Goal: Task Accomplishment & Management: Use online tool/utility

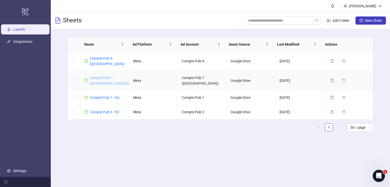
click at [96, 77] on link "Compte Pub 7 - [GEOGRAPHIC_DATA]/[GEOGRAPHIC_DATA]" at bounding box center [125, 81] width 70 height 10
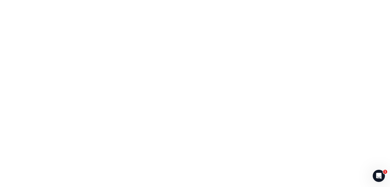
click at [96, 77] on div at bounding box center [195, 93] width 390 height 187
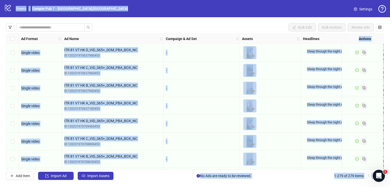
click at [180, 66] on div "-" at bounding box center [202, 71] width 76 height 18
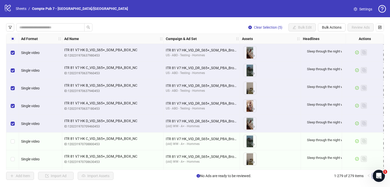
click at [11, 150] on div "Select row 7" at bounding box center [12, 159] width 13 height 18
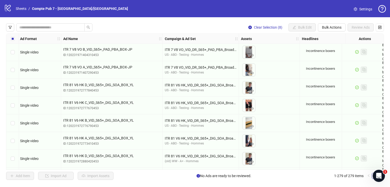
scroll to position [184, 1]
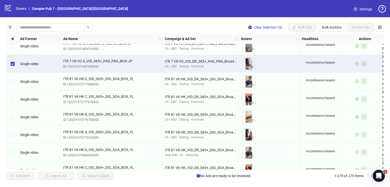
click at [15, 100] on div "Select row 14" at bounding box center [12, 100] width 13 height 18
click at [15, 116] on div "Select row 15" at bounding box center [12, 117] width 13 height 18
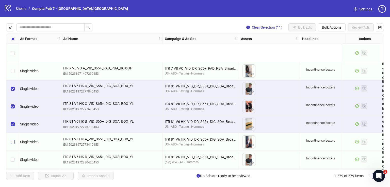
scroll to position [235, 1]
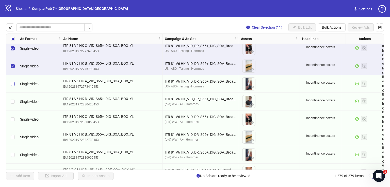
click at [13, 86] on label "Select row 16" at bounding box center [13, 84] width 4 height 6
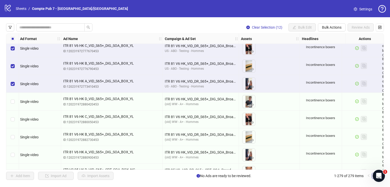
click at [13, 117] on div "Select row 18" at bounding box center [12, 120] width 13 height 18
click at [11, 132] on div "Select row 19" at bounding box center [12, 137] width 13 height 18
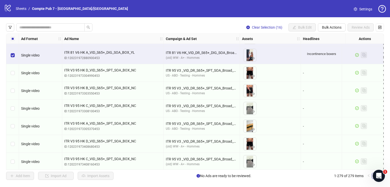
scroll to position [338, 0]
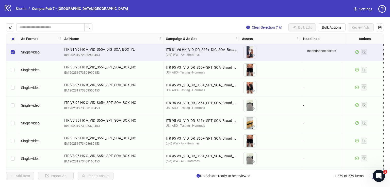
click at [14, 120] on div "Select row 24" at bounding box center [12, 123] width 13 height 18
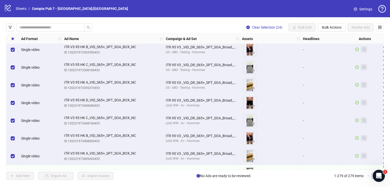
scroll to position [412, 0]
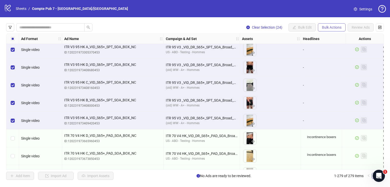
click at [331, 25] on span "Bulk Actions" at bounding box center [332, 27] width 20 height 4
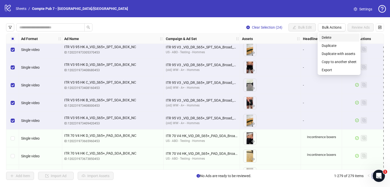
click at [327, 35] on span "Delete" at bounding box center [339, 38] width 35 height 6
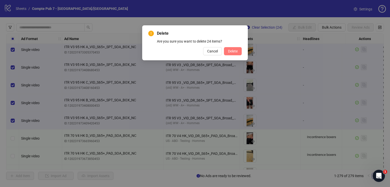
click at [234, 53] on span "Delete" at bounding box center [233, 51] width 10 height 4
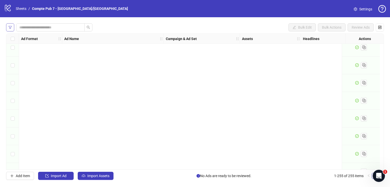
scroll to position [0, 0]
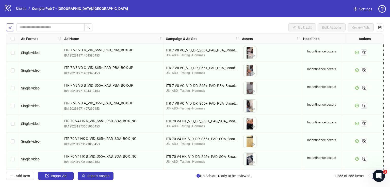
click at [10, 25] on span "button" at bounding box center [10, 27] width 4 height 4
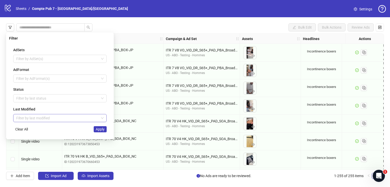
click at [44, 117] on input "search" at bounding box center [57, 118] width 83 height 8
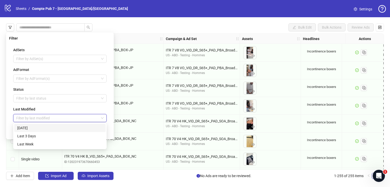
click at [44, 127] on div "[DATE]" at bounding box center [59, 128] width 85 height 6
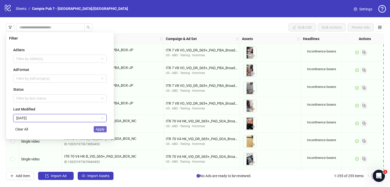
click at [97, 131] on span "Apply" at bounding box center [100, 129] width 9 height 4
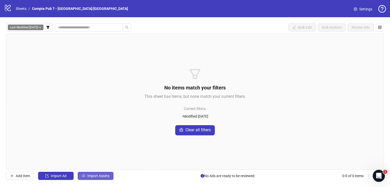
click at [103, 178] on span "Import Assets" at bounding box center [98, 176] width 22 height 4
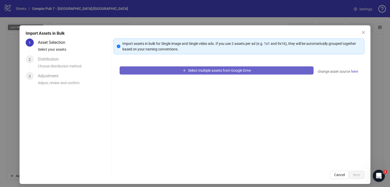
click at [218, 69] on span "Select multiple assets from Google Drive" at bounding box center [219, 71] width 63 height 4
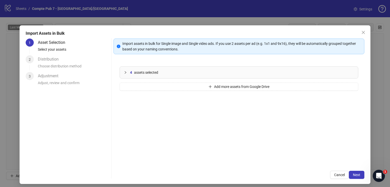
click at [353, 181] on div "Import Assets in Bulk 1 Asset Selection Select your assets 2 Distribution Choos…" at bounding box center [195, 104] width 351 height 159
click at [353, 175] on span "Next" at bounding box center [356, 175] width 7 height 4
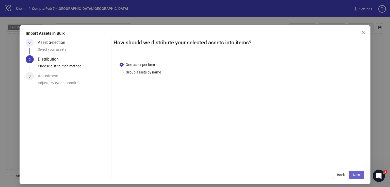
click at [353, 175] on span "Next" at bounding box center [356, 175] width 7 height 4
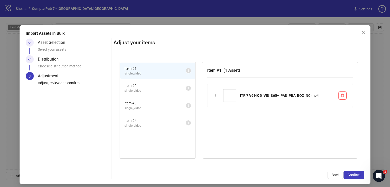
click at [351, 175] on span "Confirm" at bounding box center [353, 175] width 13 height 4
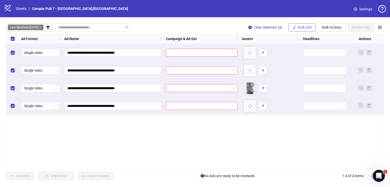
click at [307, 26] on span "Bulk Edit" at bounding box center [305, 27] width 14 height 4
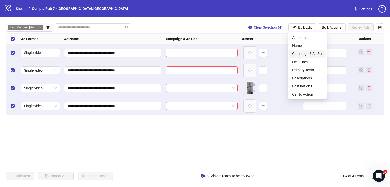
click at [310, 52] on span "Campaign & Ad Set" at bounding box center [307, 54] width 30 height 6
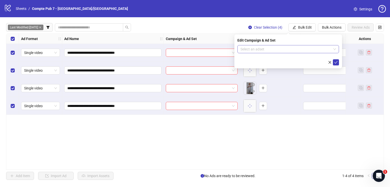
click at [269, 48] on input "search" at bounding box center [285, 49] width 91 height 8
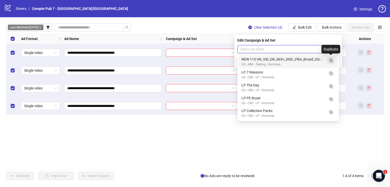
click at [331, 61] on line "Duplicate" at bounding box center [331, 61] width 1 height 0
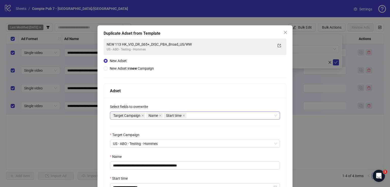
click at [196, 115] on div "Target Campaign Name Start time" at bounding box center [192, 115] width 163 height 7
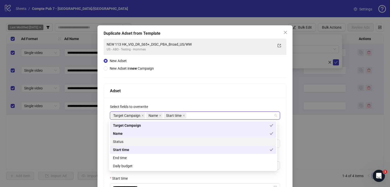
click at [179, 141] on div "Status" at bounding box center [193, 142] width 160 height 6
click at [176, 170] on div "Daily budget" at bounding box center [193, 166] width 166 height 8
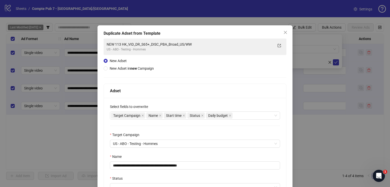
click at [177, 89] on div "Adset" at bounding box center [195, 91] width 170 height 6
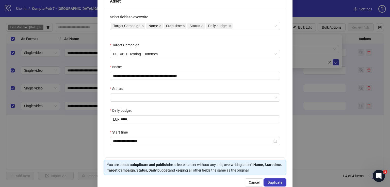
scroll to position [90, 0]
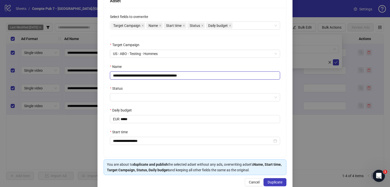
click at [154, 75] on input "**********" at bounding box center [195, 76] width 170 height 8
paste input "**"
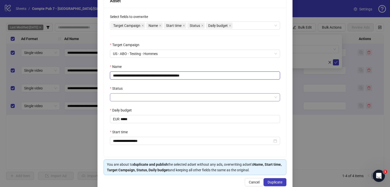
type input "**********"
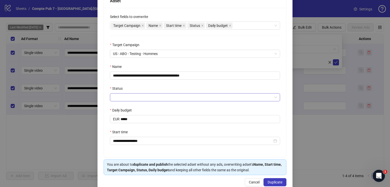
click at [145, 97] on input "Status" at bounding box center [192, 98] width 159 height 8
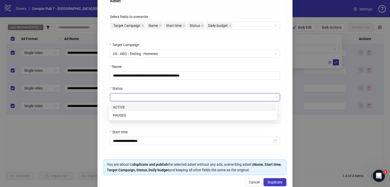
click at [141, 108] on div "ACTIVE" at bounding box center [193, 108] width 160 height 6
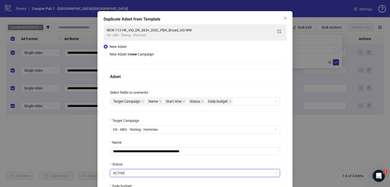
scroll to position [100, 0]
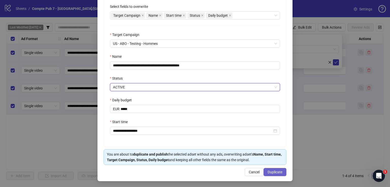
click at [267, 171] on span "Duplicate" at bounding box center [274, 172] width 15 height 4
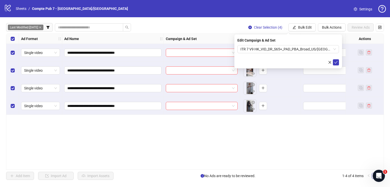
click at [339, 63] on div "Edit Campaign & Ad Set ITR 7 V9 HK_VID_DR_S65+_PAD_PBA_Broad_US/CA/UK/AU/NZ" at bounding box center [288, 52] width 108 height 34
click at [336, 63] on icon "check" at bounding box center [336, 63] width 4 height 4
click at [305, 26] on span "Bulk Edit" at bounding box center [305, 27] width 14 height 4
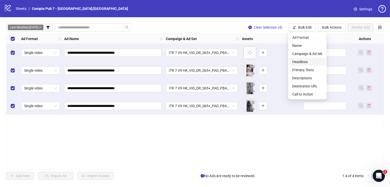
click at [309, 63] on span "Headlines" at bounding box center [307, 62] width 30 height 6
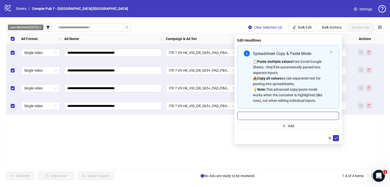
drag, startPoint x: 285, startPoint y: 114, endPoint x: 292, endPoint y: 119, distance: 8.5
click at [285, 114] on input "Multi-input container - paste or copy values" at bounding box center [288, 116] width 102 height 8
paste input "**********"
type input "**********"
drag, startPoint x: 334, startPoint y: 137, endPoint x: 301, endPoint y: 116, distance: 38.4
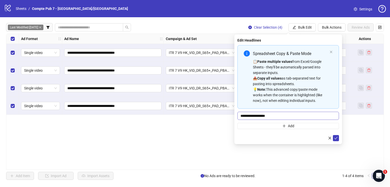
click at [334, 137] on icon "check" at bounding box center [336, 139] width 4 height 4
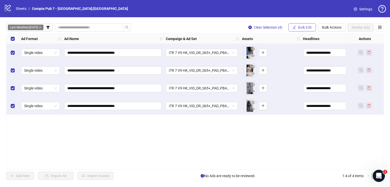
click at [297, 25] on button "Bulk Edit" at bounding box center [301, 27] width 27 height 8
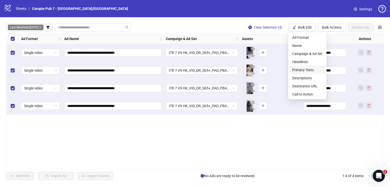
click at [315, 71] on span "Primary Texts" at bounding box center [307, 70] width 30 height 6
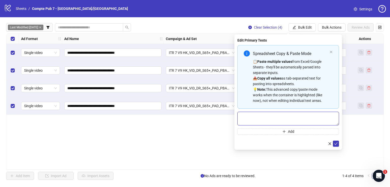
click at [295, 119] on textarea "Multi-text input container - paste or copy values" at bounding box center [288, 119] width 102 height 14
paste textarea "**********"
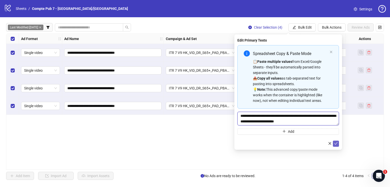
type textarea "**********"
click at [336, 145] on span "submit" at bounding box center [336, 144] width 4 height 4
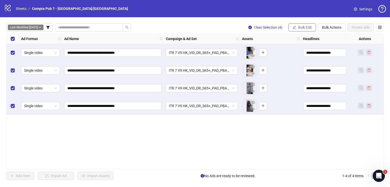
click at [304, 29] on button "Bulk Edit" at bounding box center [301, 27] width 27 height 8
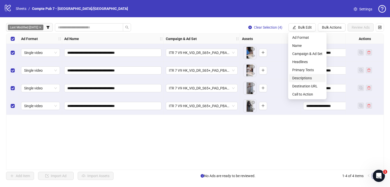
click at [312, 80] on span "Descriptions" at bounding box center [307, 78] width 30 height 6
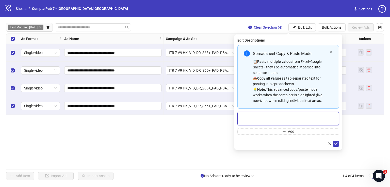
click at [298, 113] on textarea "Multi-text input container - paste or copy values" at bounding box center [288, 119] width 102 height 14
paste textarea "**********"
type textarea "**********"
click at [336, 143] on icon "check" at bounding box center [336, 144] width 4 height 4
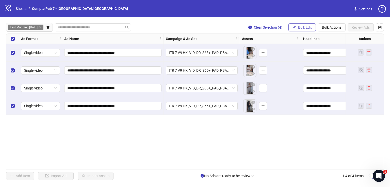
click at [299, 26] on span "Bulk Edit" at bounding box center [305, 27] width 14 height 4
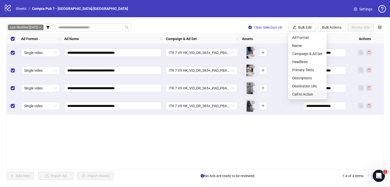
click at [306, 93] on span "Call to Action" at bounding box center [307, 95] width 30 height 6
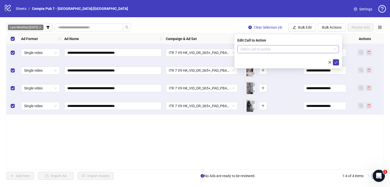
click at [273, 51] on input "search" at bounding box center [285, 49] width 91 height 8
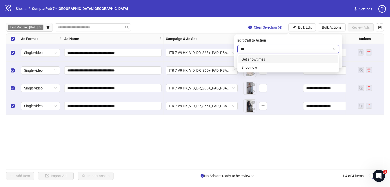
type input "****"
click at [275, 61] on div "Shop now" at bounding box center [287, 60] width 93 height 6
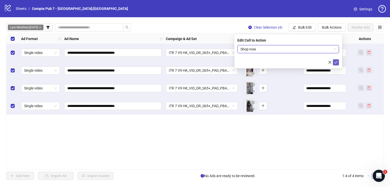
click at [336, 61] on icon "check" at bounding box center [336, 63] width 4 height 4
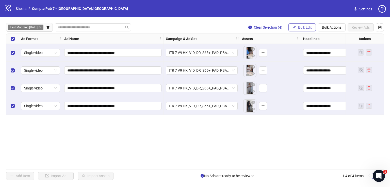
click at [309, 25] on span "Bulk Edit" at bounding box center [305, 27] width 14 height 4
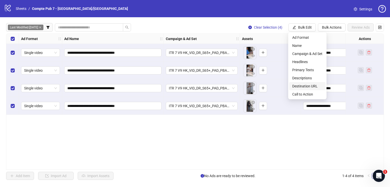
click at [313, 87] on span "Destination URL" at bounding box center [307, 86] width 30 height 6
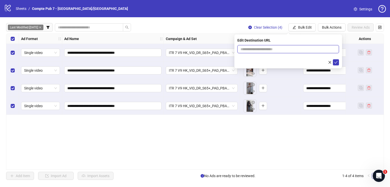
click at [283, 51] on input "text" at bounding box center [285, 49] width 91 height 6
paste input "**********"
type input "**********"
click at [337, 61] on icon "check" at bounding box center [336, 63] width 4 height 4
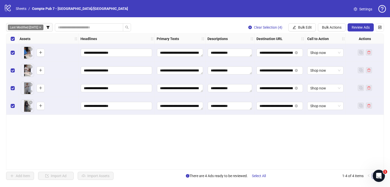
scroll to position [0, 0]
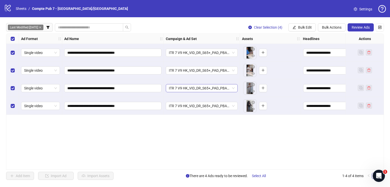
click at [224, 87] on span "ITR 7 V9 HK_VID_DR_S65+_PAD_PBA_Broad_US/[GEOGRAPHIC_DATA]/[GEOGRAPHIC_DATA]/AU…" at bounding box center [202, 88] width 66 height 8
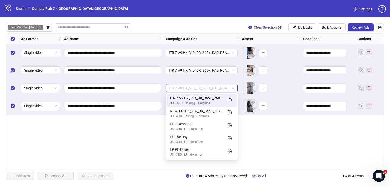
click at [222, 85] on span "ITR 7 V9 HK_VID_DR_S65+_PAD_PBA_Broad_US/[GEOGRAPHIC_DATA]/[GEOGRAPHIC_DATA]/AU…" at bounding box center [202, 88] width 66 height 8
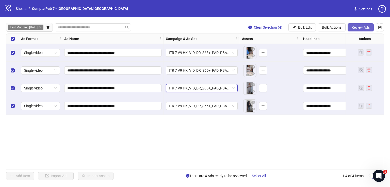
click at [357, 27] on span "Review Ads" at bounding box center [360, 27] width 18 height 4
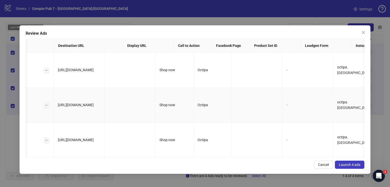
scroll to position [0, 323]
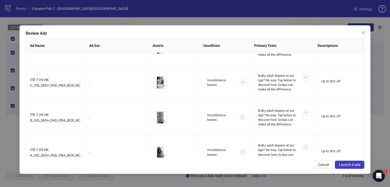
click at [343, 165] on span "Launch 4 ads" at bounding box center [349, 165] width 21 height 4
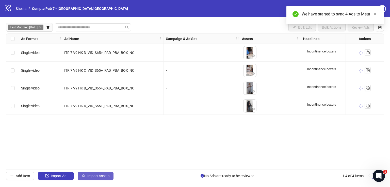
click at [96, 176] on span "Import Assets" at bounding box center [98, 176] width 22 height 4
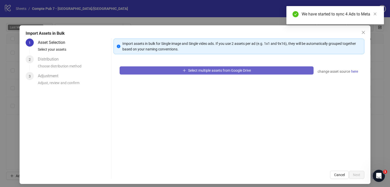
click at [197, 73] on div "Select multiple assets from Google Drive change asset source here" at bounding box center [238, 112] width 251 height 105
click at [198, 72] on span "Select multiple assets from Google Drive" at bounding box center [219, 71] width 63 height 4
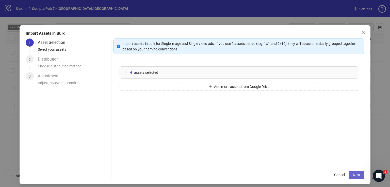
click at [355, 177] on button "Next" at bounding box center [356, 175] width 15 height 8
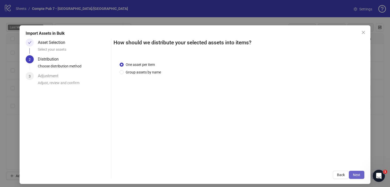
click at [355, 175] on span "Next" at bounding box center [356, 175] width 7 height 4
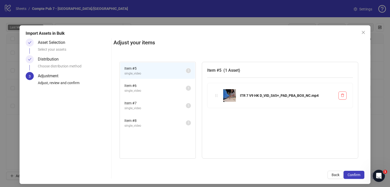
click at [355, 175] on span "Confirm" at bounding box center [353, 175] width 13 height 4
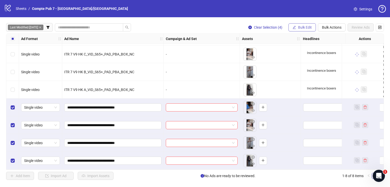
click at [298, 28] on button "Bulk Edit" at bounding box center [301, 27] width 27 height 8
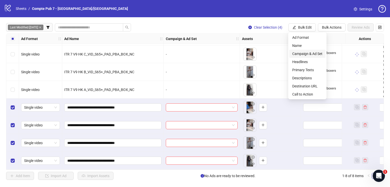
click at [309, 53] on span "Campaign & Ad Set" at bounding box center [307, 54] width 30 height 6
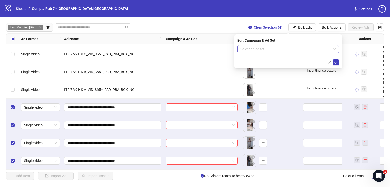
click at [275, 53] on form "Select an adset" at bounding box center [288, 55] width 102 height 20
click at [275, 50] on input "search" at bounding box center [285, 49] width 91 height 8
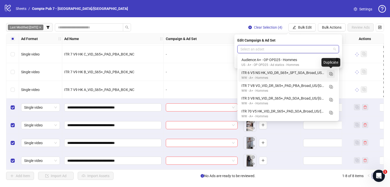
click at [331, 74] on icon "Duplicate" at bounding box center [330, 73] width 5 height 5
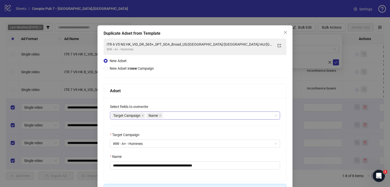
click at [187, 117] on div "Target Campaign Name" at bounding box center [192, 115] width 163 height 7
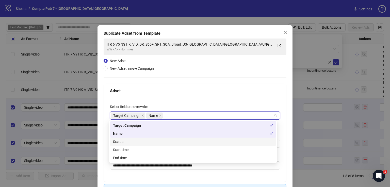
click at [156, 142] on div "Status" at bounding box center [193, 142] width 160 height 6
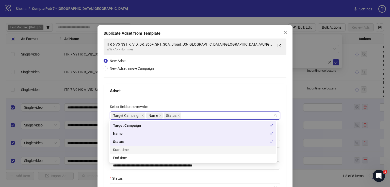
click at [156, 153] on div "Start time" at bounding box center [193, 150] width 160 height 6
click at [192, 83] on div "**********" at bounding box center [195, 141] width 183 height 205
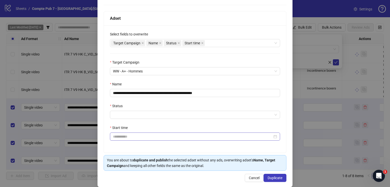
click at [135, 139] on div at bounding box center [195, 137] width 170 height 8
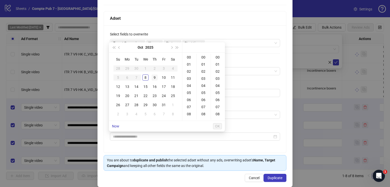
click at [155, 76] on div "9" at bounding box center [154, 78] width 6 height 6
click at [189, 112] on div "12" at bounding box center [189, 112] width 12 height 7
type input "**********"
click at [216, 123] on button "OK" at bounding box center [217, 126] width 9 height 6
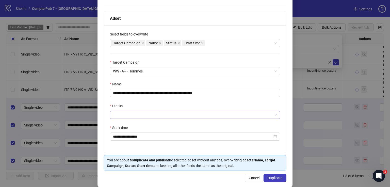
click at [187, 114] on input "Status" at bounding box center [192, 115] width 159 height 8
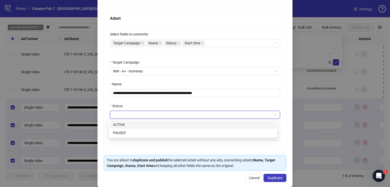
click at [184, 125] on div "ACTIVE" at bounding box center [193, 125] width 160 height 6
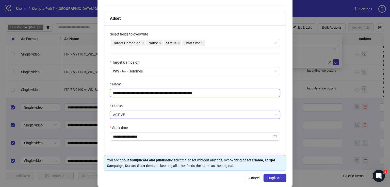
click at [185, 92] on input "**********" at bounding box center [195, 93] width 170 height 8
paste input "text"
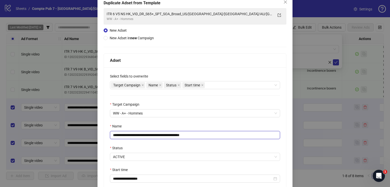
scroll to position [78, 0]
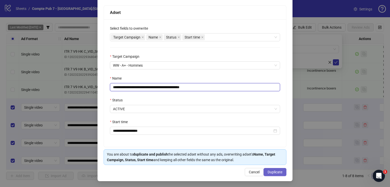
type input "**********"
click at [272, 171] on span "Duplicate" at bounding box center [274, 172] width 15 height 4
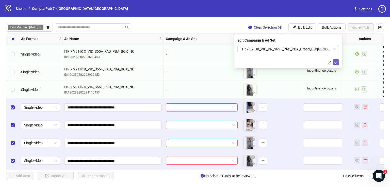
click at [335, 62] on icon "check" at bounding box center [336, 63] width 4 height 4
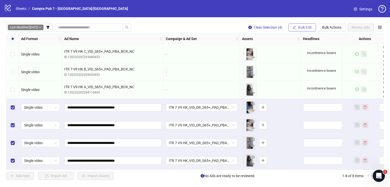
click at [307, 28] on span "Bulk Edit" at bounding box center [305, 27] width 14 height 4
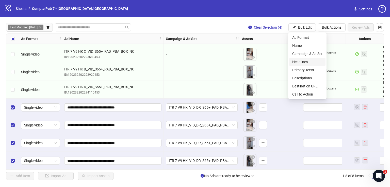
click at [300, 63] on span "Headlines" at bounding box center [307, 62] width 30 height 6
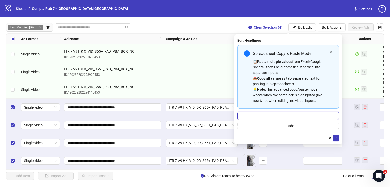
click at [297, 115] on input "Multi-input container - paste or copy values" at bounding box center [288, 116] width 102 height 8
paste input "**********"
type input "**********"
click at [337, 136] on button "submit" at bounding box center [336, 138] width 6 height 6
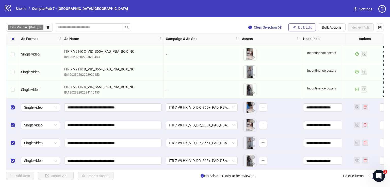
click at [307, 23] on button "Bulk Edit" at bounding box center [301, 27] width 27 height 8
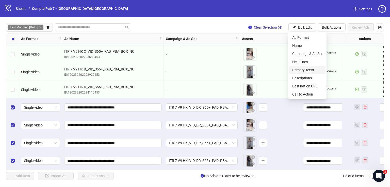
click at [306, 69] on span "Primary Texts" at bounding box center [307, 70] width 30 height 6
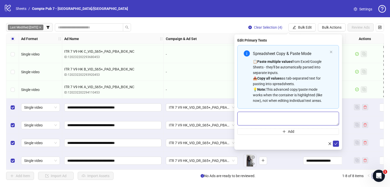
drag, startPoint x: 296, startPoint y: 116, endPoint x: 300, endPoint y: 118, distance: 3.9
click at [297, 116] on textarea "Multi-text input container - paste or copy values" at bounding box center [288, 119] width 102 height 14
paste textarea "**********"
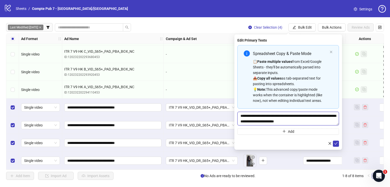
type textarea "**********"
click at [336, 146] on div "**********" at bounding box center [288, 92] width 108 height 115
click at [336, 143] on icon "check" at bounding box center [336, 144] width 4 height 4
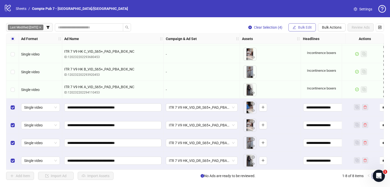
click at [301, 26] on span "Bulk Edit" at bounding box center [305, 27] width 14 height 4
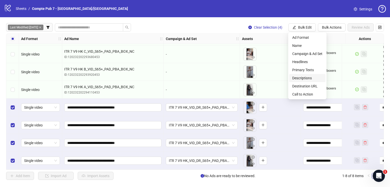
click at [308, 78] on span "Descriptions" at bounding box center [307, 78] width 30 height 6
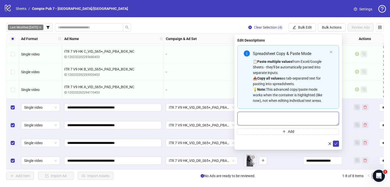
click at [294, 117] on textarea "Multi-text input container - paste or copy values" at bounding box center [288, 119] width 102 height 14
paste textarea "**********"
type textarea "**********"
click at [334, 142] on icon "check" at bounding box center [336, 144] width 4 height 4
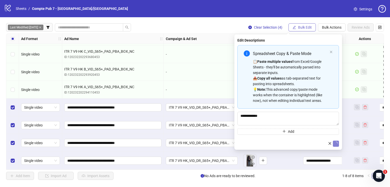
click at [302, 29] on button "Bulk Edit" at bounding box center [301, 27] width 27 height 8
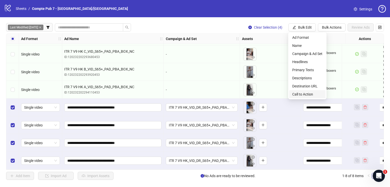
click at [296, 94] on span "Call to Action" at bounding box center [307, 95] width 30 height 6
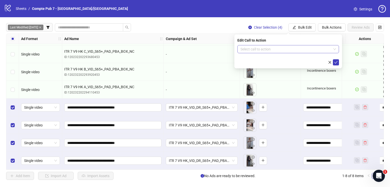
click at [279, 49] on input "search" at bounding box center [285, 49] width 91 height 8
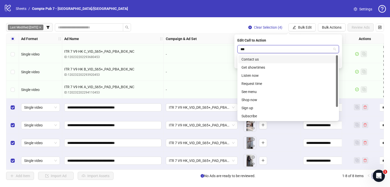
type input "****"
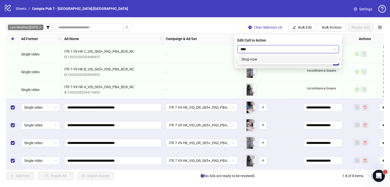
click at [297, 60] on div "Shop now" at bounding box center [287, 60] width 93 height 6
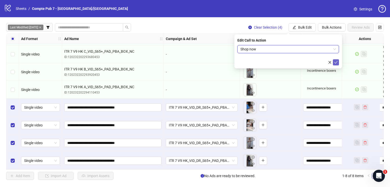
click at [335, 61] on icon "check" at bounding box center [336, 63] width 4 height 4
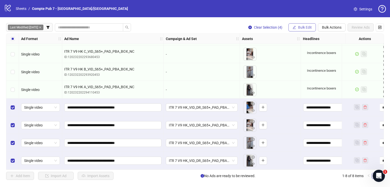
click at [303, 26] on span "Bulk Edit" at bounding box center [305, 27] width 14 height 4
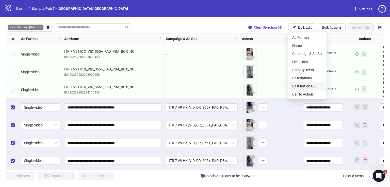
click at [309, 84] on span "Destination URL" at bounding box center [307, 86] width 30 height 6
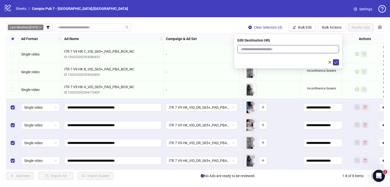
click at [294, 50] on input "text" at bounding box center [285, 49] width 91 height 6
paste input "**********"
type input "**********"
click at [339, 61] on button "submit" at bounding box center [336, 62] width 6 height 6
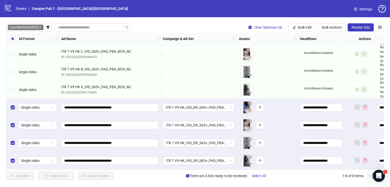
scroll to position [18, 6]
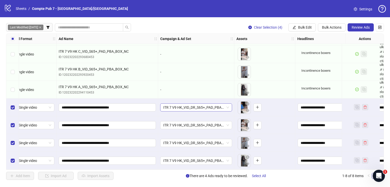
click at [199, 108] on span "ITR 7 V9 HK_VID_DR_S65+_PAD_PBA_Broad_US/[GEOGRAPHIC_DATA]/[GEOGRAPHIC_DATA]/AU…" at bounding box center [196, 108] width 66 height 8
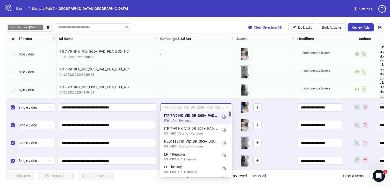
click at [197, 105] on span "ITR 7 V9 HK_VID_DR_S65+_PAD_PBA_Broad_US/[GEOGRAPHIC_DATA]/[GEOGRAPHIC_DATA]/AU…" at bounding box center [196, 108] width 66 height 8
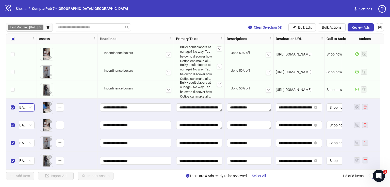
scroll to position [18, 226]
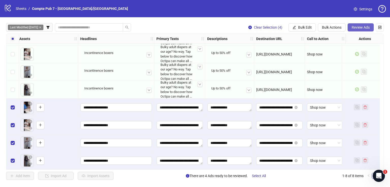
click at [362, 28] on span "Review Ads" at bounding box center [360, 27] width 18 height 4
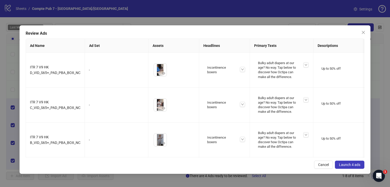
click at [352, 165] on span "Launch 4 ads" at bounding box center [349, 165] width 21 height 4
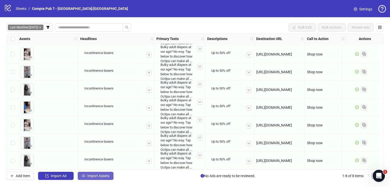
click at [99, 175] on span "Import Assets" at bounding box center [98, 176] width 22 height 4
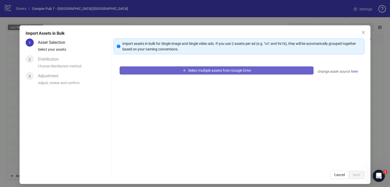
click at [197, 69] on span "Select multiple assets from Google Drive" at bounding box center [219, 71] width 63 height 4
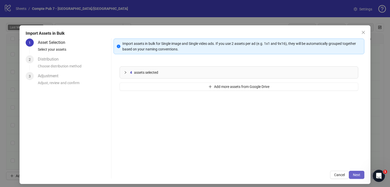
click at [354, 176] on span "Next" at bounding box center [356, 175] width 7 height 4
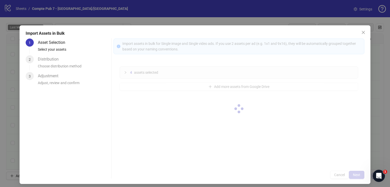
click at [354, 176] on div at bounding box center [238, 109] width 251 height 141
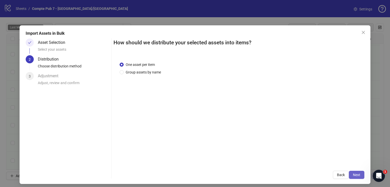
click at [354, 175] on span "Next" at bounding box center [356, 175] width 7 height 4
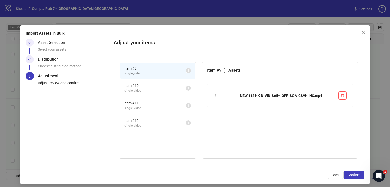
click at [354, 175] on span "Confirm" at bounding box center [353, 175] width 13 height 4
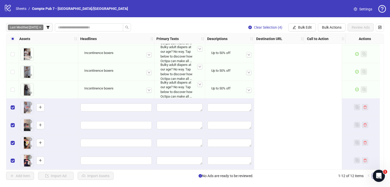
scroll to position [89, 0]
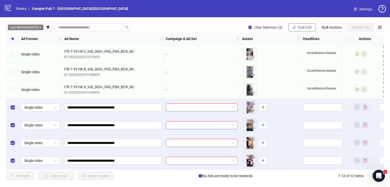
click at [308, 26] on span "Bulk Edit" at bounding box center [305, 27] width 14 height 4
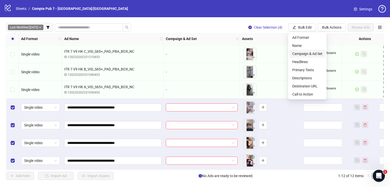
click at [306, 54] on span "Campaign & Ad Set" at bounding box center [307, 54] width 30 height 6
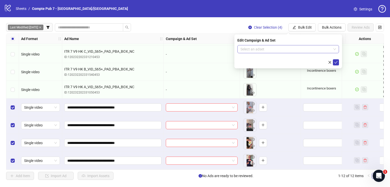
click at [284, 49] on input "search" at bounding box center [285, 49] width 91 height 8
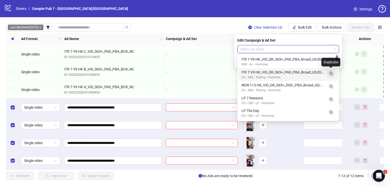
click at [331, 74] on line "Duplicate" at bounding box center [331, 73] width 0 height 1
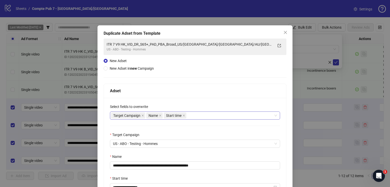
click at [204, 113] on div "Target Campaign Name Start time" at bounding box center [192, 115] width 163 height 7
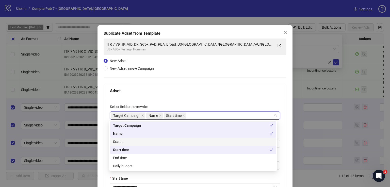
click at [190, 143] on div "Status" at bounding box center [193, 142] width 160 height 6
click at [204, 97] on div "Adset" at bounding box center [195, 91] width 182 height 14
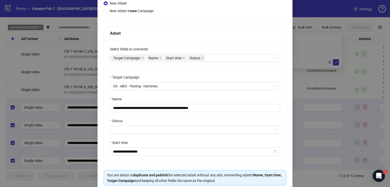
scroll to position [67, 0]
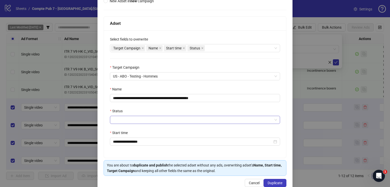
click at [163, 120] on input "Status" at bounding box center [192, 120] width 159 height 8
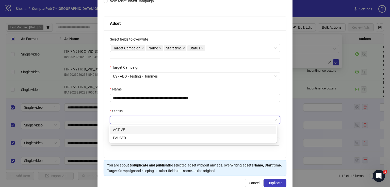
click at [154, 129] on div "ACTIVE" at bounding box center [193, 130] width 160 height 6
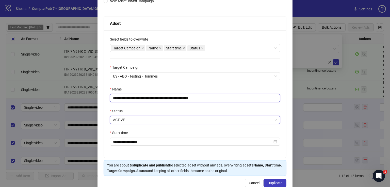
click at [151, 98] on input "**********" at bounding box center [195, 98] width 170 height 8
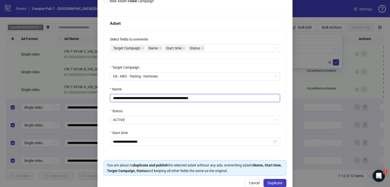
click at [151, 98] on input "**********" at bounding box center [195, 98] width 170 height 8
paste input "text"
type input "**********"
click at [273, 182] on span "Duplicate" at bounding box center [274, 183] width 15 height 4
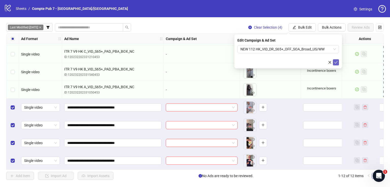
click at [337, 62] on button "submit" at bounding box center [336, 62] width 6 height 6
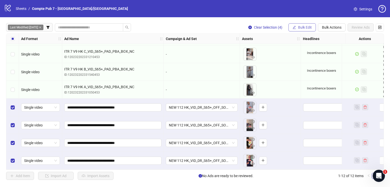
click at [304, 26] on span "Bulk Edit" at bounding box center [305, 27] width 14 height 4
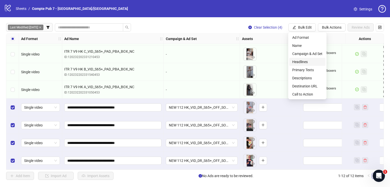
click at [302, 61] on span "Headlines" at bounding box center [307, 62] width 30 height 6
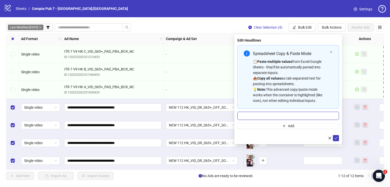
drag, startPoint x: 276, startPoint y: 117, endPoint x: 283, endPoint y: 114, distance: 7.6
click at [276, 117] on input "Multi-input container - paste or copy values" at bounding box center [288, 116] width 102 height 8
paste input "**********"
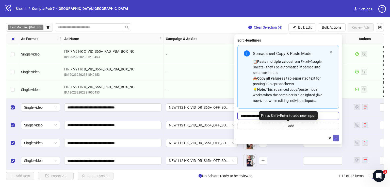
type input "**********"
click at [335, 140] on span "submit" at bounding box center [336, 138] width 4 height 4
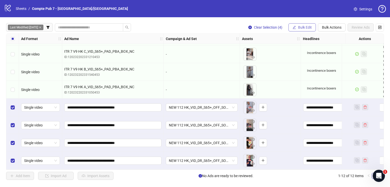
click at [299, 27] on span "Bulk Edit" at bounding box center [305, 27] width 14 height 4
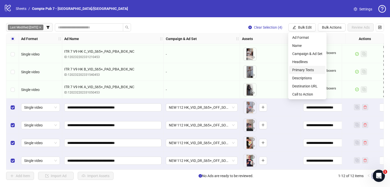
click at [305, 68] on span "Primary Texts" at bounding box center [307, 70] width 30 height 6
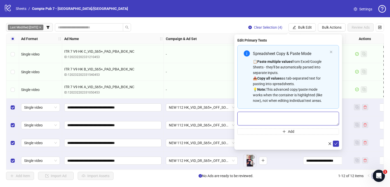
click at [279, 119] on textarea "Multi-text input container - paste or copy values" at bounding box center [288, 119] width 102 height 14
paste textarea "**********"
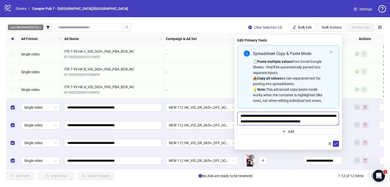
scroll to position [4, 0]
type textarea "**********"
click at [336, 141] on button "submit" at bounding box center [336, 144] width 6 height 6
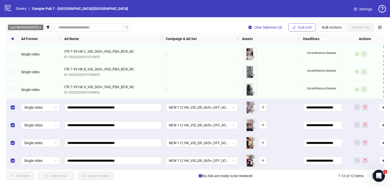
click at [296, 26] on button "Bulk Edit" at bounding box center [301, 27] width 27 height 8
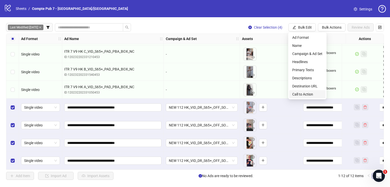
click at [297, 93] on span "Call to Action" at bounding box center [307, 95] width 30 height 6
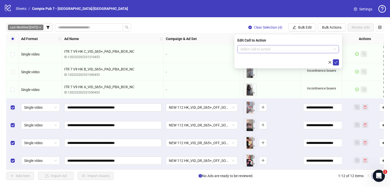
click at [276, 50] on input "search" at bounding box center [285, 49] width 91 height 8
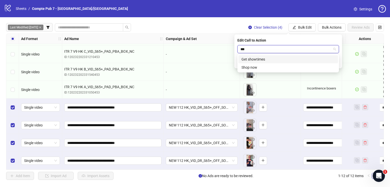
type input "****"
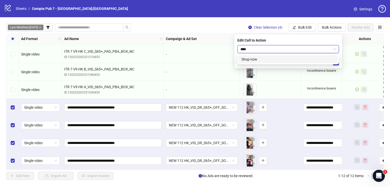
click at [288, 57] on div "Shop now" at bounding box center [287, 60] width 93 height 6
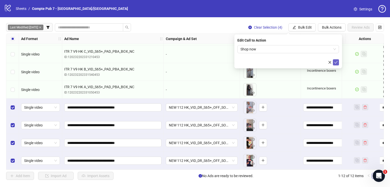
click at [335, 60] on button "submit" at bounding box center [336, 62] width 6 height 6
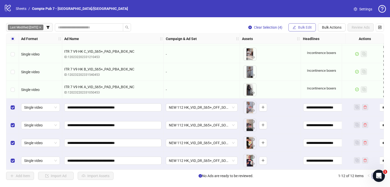
click at [308, 25] on span "Bulk Edit" at bounding box center [305, 27] width 14 height 4
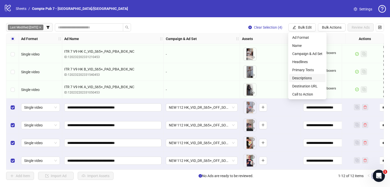
click at [309, 80] on span "Descriptions" at bounding box center [307, 78] width 30 height 6
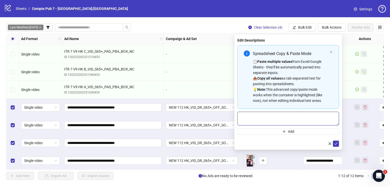
drag, startPoint x: 275, startPoint y: 115, endPoint x: 277, endPoint y: 118, distance: 3.1
click at [275, 116] on textarea "Multi-text input container - paste or copy values" at bounding box center [288, 119] width 102 height 14
paste textarea "**********"
type textarea "**********"
click at [335, 143] on icon "check" at bounding box center [336, 144] width 4 height 4
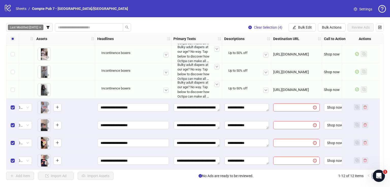
scroll to position [89, 226]
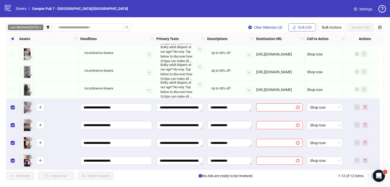
click at [298, 28] on span "Bulk Edit" at bounding box center [305, 27] width 14 height 4
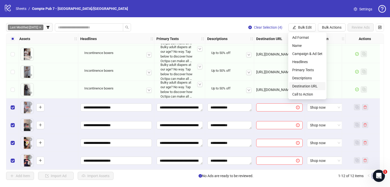
click at [305, 86] on span "Destination URL" at bounding box center [307, 86] width 30 height 6
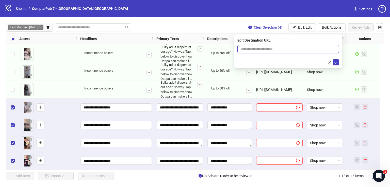
click at [285, 49] on input "text" at bounding box center [285, 49] width 91 height 6
paste input "**********"
type input "**********"
click at [337, 61] on button "submit" at bounding box center [336, 62] width 6 height 6
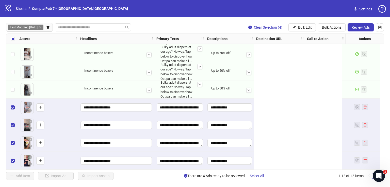
scroll to position [89, 0]
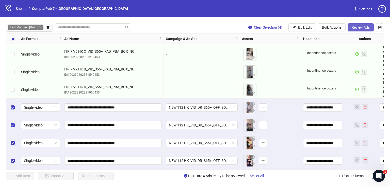
click at [356, 29] on span "Review Ads" at bounding box center [360, 27] width 18 height 4
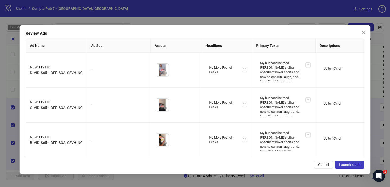
click at [350, 164] on span "Launch 4 ads" at bounding box center [349, 165] width 21 height 4
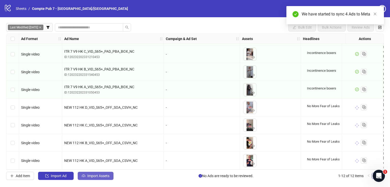
click at [106, 175] on span "Import Assets" at bounding box center [98, 176] width 22 height 4
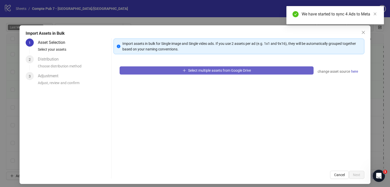
click at [194, 72] on span "Select multiple assets from Google Drive" at bounding box center [219, 71] width 63 height 4
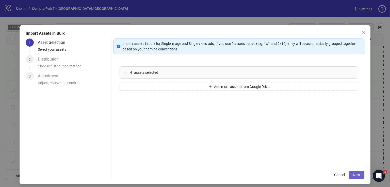
click at [355, 175] on span "Next" at bounding box center [356, 175] width 7 height 4
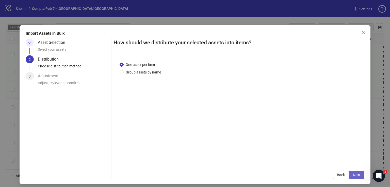
click at [353, 175] on span "Next" at bounding box center [356, 175] width 7 height 4
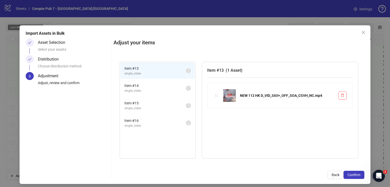
click at [353, 174] on span "Confirm" at bounding box center [353, 175] width 13 height 4
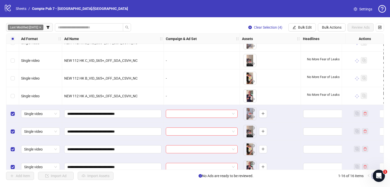
scroll to position [160, 0]
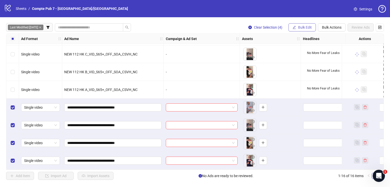
click at [299, 28] on span "Bulk Edit" at bounding box center [305, 27] width 14 height 4
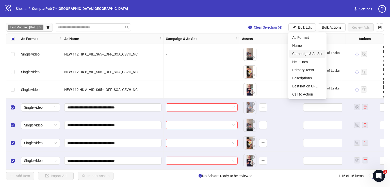
click at [304, 52] on span "Campaign & Ad Set" at bounding box center [307, 54] width 30 height 6
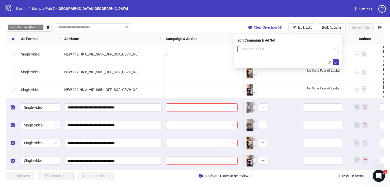
click at [261, 51] on input "search" at bounding box center [285, 49] width 91 height 8
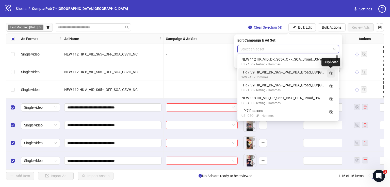
click at [331, 74] on icon "Duplicate" at bounding box center [330, 73] width 5 height 5
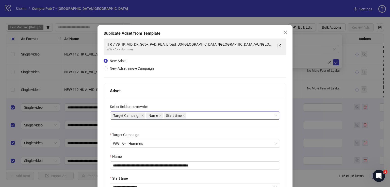
click at [210, 119] on div "Target Campaign Name Start time" at bounding box center [192, 115] width 163 height 7
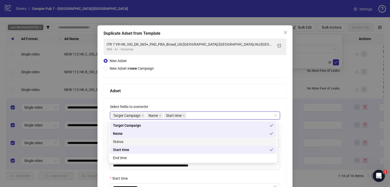
click at [184, 138] on div "Status" at bounding box center [193, 142] width 166 height 8
click at [200, 91] on div "Adset" at bounding box center [195, 91] width 170 height 6
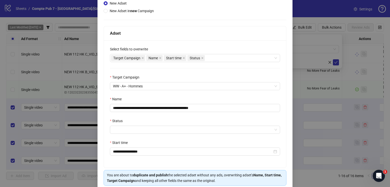
scroll to position [75, 0]
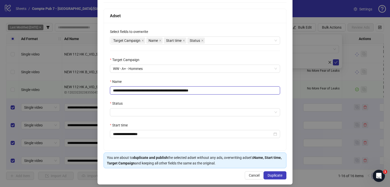
click at [194, 90] on input "**********" at bounding box center [195, 91] width 170 height 8
paste input "text"
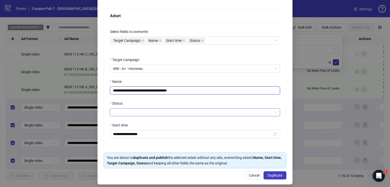
type input "**********"
click at [185, 111] on input "Status" at bounding box center [192, 113] width 159 height 8
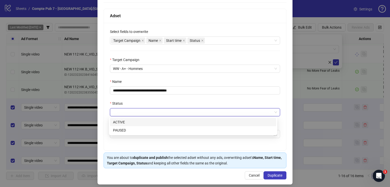
click at [179, 121] on div "ACTIVE" at bounding box center [193, 123] width 160 height 6
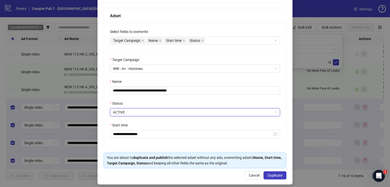
scroll to position [78, 0]
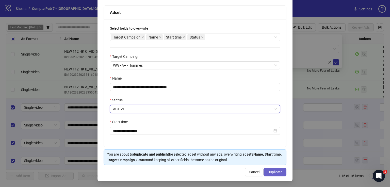
click at [267, 171] on span "Duplicate" at bounding box center [274, 172] width 15 height 4
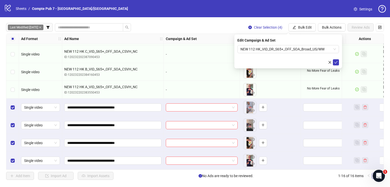
click at [335, 61] on icon "check" at bounding box center [336, 63] width 4 height 4
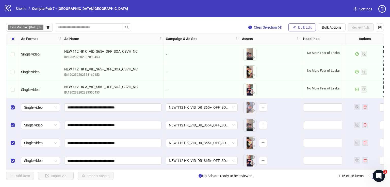
click at [302, 26] on span "Bulk Edit" at bounding box center [305, 27] width 14 height 4
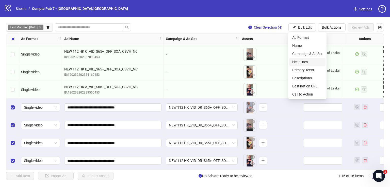
click at [303, 60] on span "Headlines" at bounding box center [307, 62] width 30 height 6
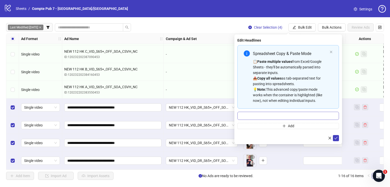
click at [298, 120] on div "Spreadsheet Copy & Paste Mode 📋 Paste multiple values from Excel/Google Sheets …" at bounding box center [288, 87] width 102 height 84
click at [299, 117] on input "Multi-input container - paste or copy values" at bounding box center [288, 116] width 102 height 8
paste input "**********"
type input "**********"
click at [335, 139] on icon "check" at bounding box center [335, 138] width 3 height 3
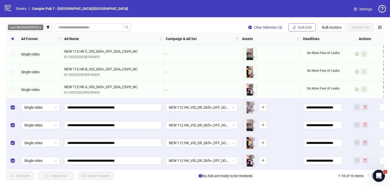
click at [304, 27] on span "Bulk Edit" at bounding box center [305, 27] width 14 height 4
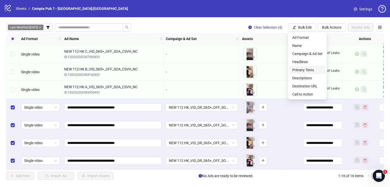
click at [311, 69] on span "Primary Texts" at bounding box center [307, 70] width 30 height 6
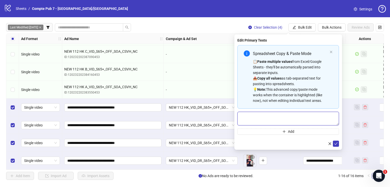
click at [281, 118] on textarea "Multi-text input container - paste or copy values" at bounding box center [288, 119] width 102 height 14
paste textarea "**********"
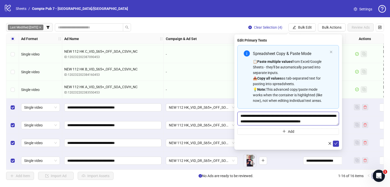
scroll to position [4, 0]
type textarea "**********"
click at [337, 145] on span "submit" at bounding box center [336, 144] width 4 height 4
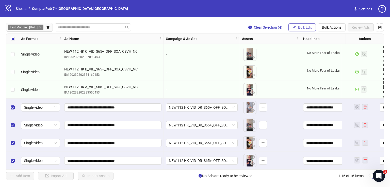
click at [297, 25] on button "Bulk Edit" at bounding box center [301, 27] width 27 height 8
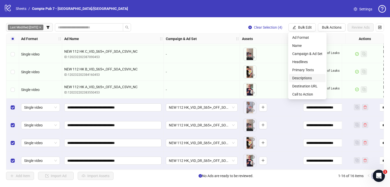
click at [307, 78] on span "Descriptions" at bounding box center [307, 78] width 30 height 6
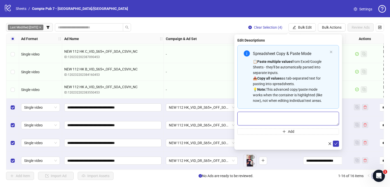
click at [287, 116] on textarea "Multi-text input container - paste or copy values" at bounding box center [288, 119] width 102 height 14
paste textarea "**********"
type textarea "**********"
click at [334, 143] on button "submit" at bounding box center [336, 144] width 6 height 6
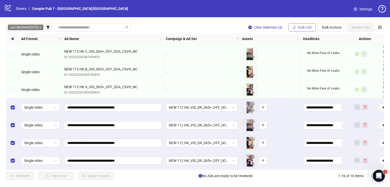
click at [301, 25] on span "Bulk Edit" at bounding box center [305, 27] width 14 height 4
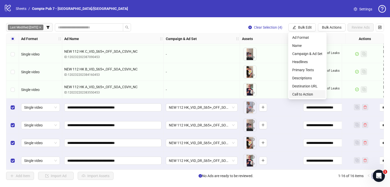
click at [300, 98] on li "Call to Action" at bounding box center [307, 94] width 36 height 8
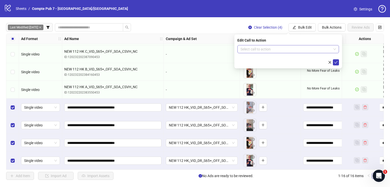
click at [262, 48] on input "search" at bounding box center [285, 49] width 91 height 8
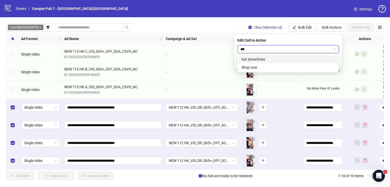
type input "****"
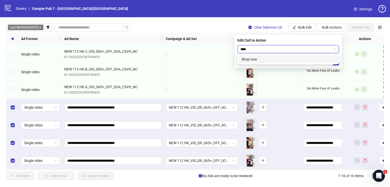
click at [270, 59] on div "Shop now" at bounding box center [287, 60] width 93 height 6
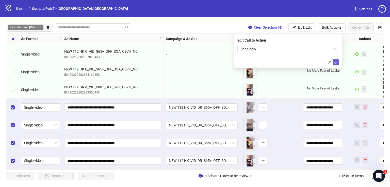
click at [338, 61] on button "submit" at bounding box center [336, 62] width 6 height 6
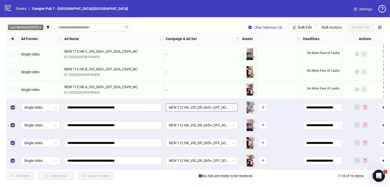
click at [182, 104] on span "NEW 112 HK_VID_DR_S65+_OFF_SOA_Broad_US/WW" at bounding box center [202, 108] width 66 height 8
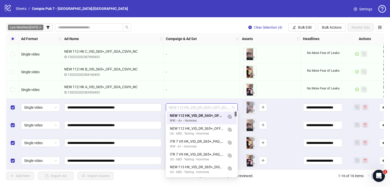
click at [182, 104] on span "NEW 112 HK_VID_DR_S65+_OFF_SOA_Broad_US/WW" at bounding box center [202, 108] width 66 height 8
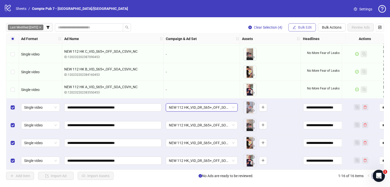
click at [308, 26] on span "Bulk Edit" at bounding box center [305, 27] width 14 height 4
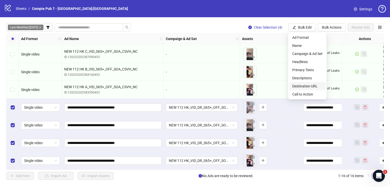
click at [310, 84] on span "Destination URL" at bounding box center [307, 86] width 30 height 6
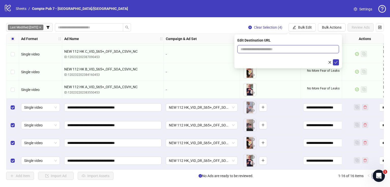
click at [269, 48] on input "text" at bounding box center [285, 49] width 91 height 6
paste input "**********"
type input "**********"
click at [335, 61] on icon "check" at bounding box center [336, 63] width 4 height 4
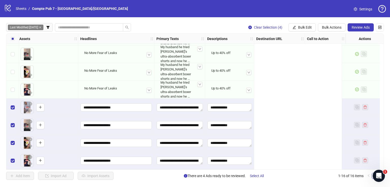
scroll to position [160, 0]
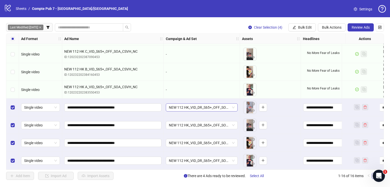
click at [195, 105] on span "NEW 112 HK_VID_DR_S65+_OFF_SOA_Broad_US/WW" at bounding box center [202, 108] width 66 height 8
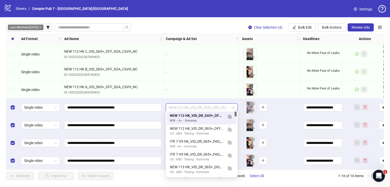
click at [194, 105] on span "NEW 112 HK_VID_DR_S65+_OFF_SOA_Broad_US/WW" at bounding box center [202, 108] width 66 height 8
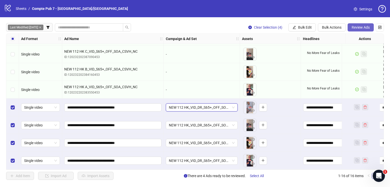
click at [359, 28] on span "Review Ads" at bounding box center [360, 27] width 18 height 4
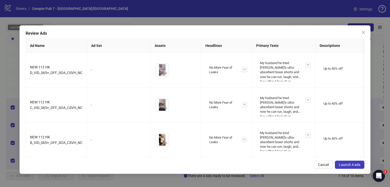
click at [349, 166] on span "Launch 4 ads" at bounding box center [349, 165] width 21 height 4
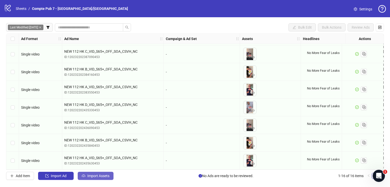
click at [92, 177] on span "Import Assets" at bounding box center [98, 176] width 22 height 4
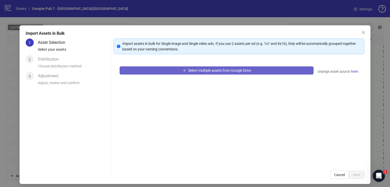
click at [195, 68] on button "Select multiple assets from Google Drive" at bounding box center [217, 70] width 194 height 8
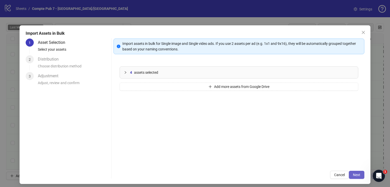
click at [349, 173] on button "Next" at bounding box center [356, 175] width 15 height 8
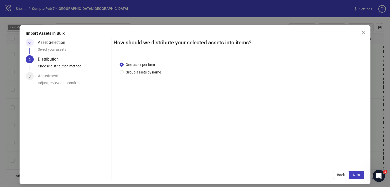
click at [349, 173] on button "Next" at bounding box center [356, 175] width 15 height 8
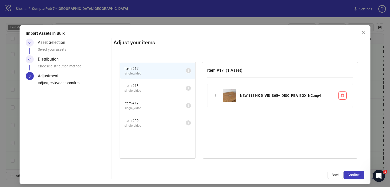
click at [347, 173] on span "Confirm" at bounding box center [353, 175] width 13 height 4
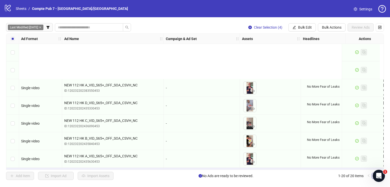
scroll to position [231, 0]
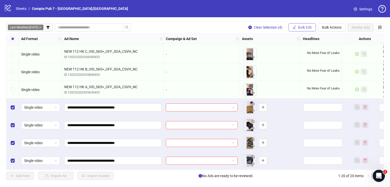
click at [306, 25] on button "Bulk Edit" at bounding box center [301, 27] width 27 height 8
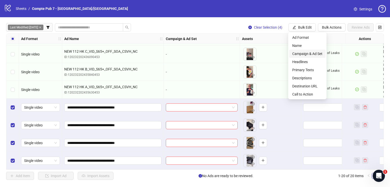
click at [299, 52] on span "Campaign & Ad Set" at bounding box center [307, 54] width 30 height 6
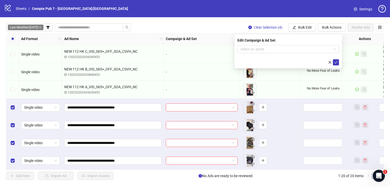
click at [271, 54] on form "Select an adset" at bounding box center [288, 55] width 102 height 20
click at [270, 51] on input "search" at bounding box center [285, 49] width 91 height 8
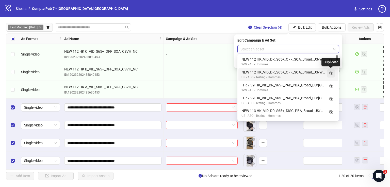
click at [333, 76] on icon "Duplicate" at bounding box center [330, 73] width 5 height 5
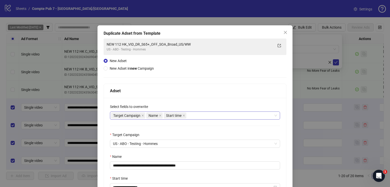
click at [209, 112] on div "Target Campaign Name Start time" at bounding box center [192, 115] width 163 height 7
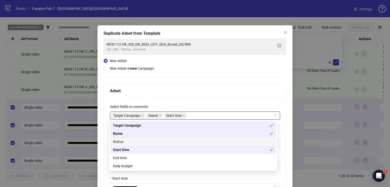
click at [183, 140] on div "Status" at bounding box center [193, 142] width 160 height 6
click at [185, 165] on div "Daily budget" at bounding box center [193, 166] width 160 height 6
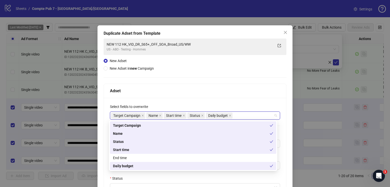
click at [193, 86] on div "Adset" at bounding box center [195, 91] width 182 height 14
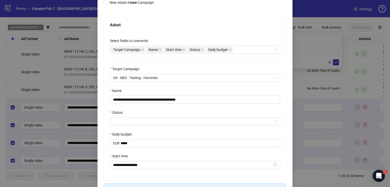
scroll to position [67, 0]
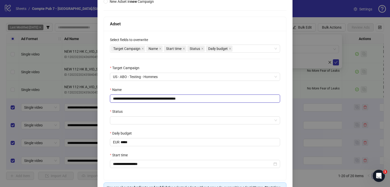
click at [179, 100] on input "**********" at bounding box center [195, 99] width 170 height 8
paste input "text"
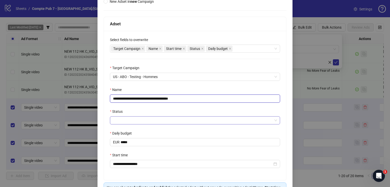
type input "**********"
click at [165, 119] on input "Status" at bounding box center [192, 121] width 159 height 8
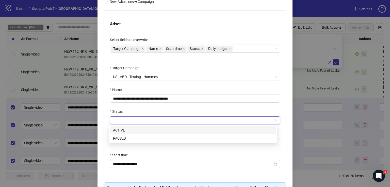
click at [158, 131] on div "ACTIVE" at bounding box center [193, 131] width 160 height 6
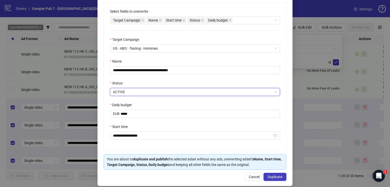
scroll to position [100, 0]
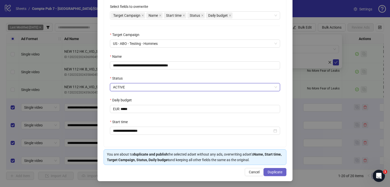
click at [271, 173] on span "Duplicate" at bounding box center [274, 172] width 15 height 4
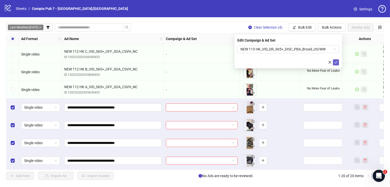
click at [335, 62] on icon "check" at bounding box center [336, 63] width 4 height 4
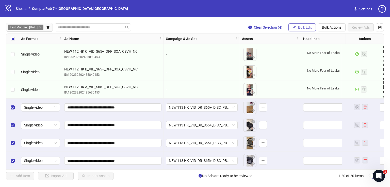
click at [309, 28] on span "Bulk Edit" at bounding box center [305, 27] width 14 height 4
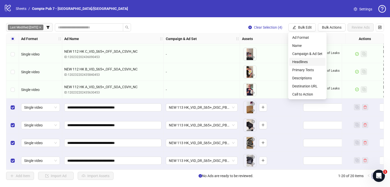
click at [313, 60] on span "Headlines" at bounding box center [307, 62] width 30 height 6
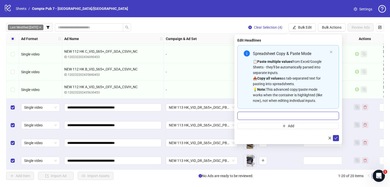
click at [299, 116] on input "Multi-input container - paste or copy values" at bounding box center [288, 116] width 102 height 8
paste input "**********"
type input "**********"
click at [336, 138] on icon "check" at bounding box center [335, 138] width 3 height 3
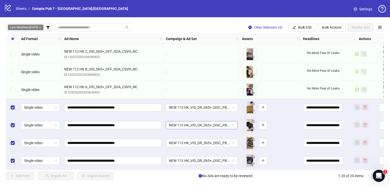
click at [199, 125] on span "NEW 113 HK_VID_DR_S65+_DISC_PBA_Broad_US/WW" at bounding box center [202, 126] width 66 height 8
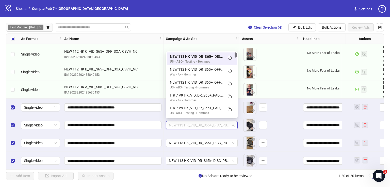
click at [199, 125] on span "NEW 113 HK_VID_DR_S65+_DISC_PBA_Broad_US/WW" at bounding box center [202, 126] width 66 height 8
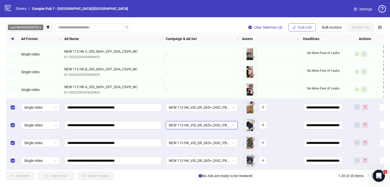
click at [301, 29] on span "Bulk Edit" at bounding box center [305, 27] width 14 height 4
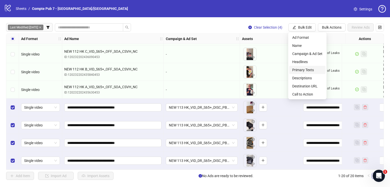
click at [307, 72] on span "Primary Texts" at bounding box center [307, 70] width 30 height 6
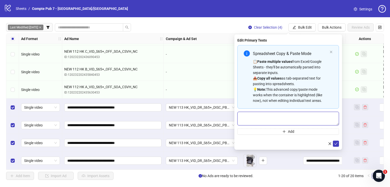
click at [283, 118] on textarea "Multi-text input container - paste or copy values" at bounding box center [288, 119] width 102 height 14
paste textarea "**********"
type textarea "**********"
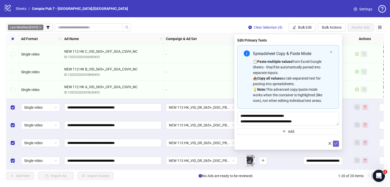
click at [335, 144] on icon "check" at bounding box center [336, 144] width 4 height 4
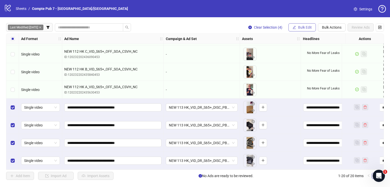
click at [298, 24] on button "Bulk Edit" at bounding box center [301, 27] width 27 height 8
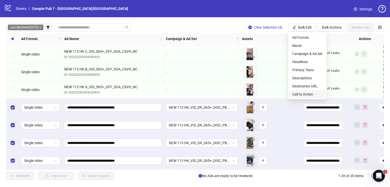
click at [296, 93] on span "Call to Action" at bounding box center [307, 95] width 30 height 6
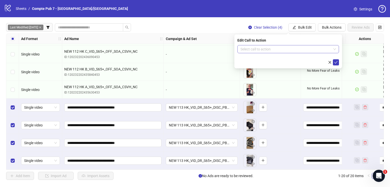
click at [287, 50] on input "search" at bounding box center [285, 49] width 91 height 8
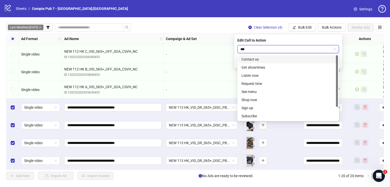
type input "****"
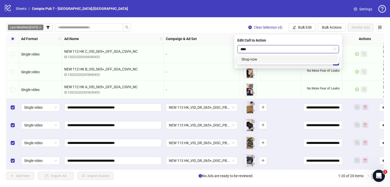
click at [294, 57] on div "Shop now" at bounding box center [287, 60] width 93 height 6
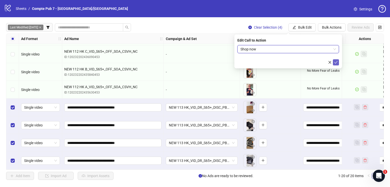
click at [337, 63] on button "submit" at bounding box center [336, 62] width 6 height 6
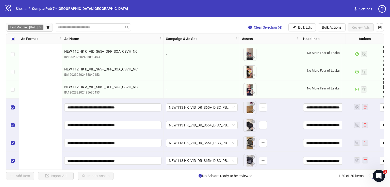
scroll to position [231, 226]
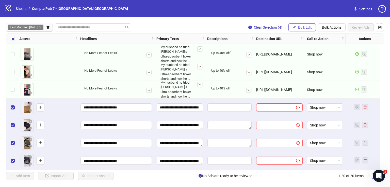
click at [303, 28] on span "Bulk Edit" at bounding box center [305, 27] width 14 height 4
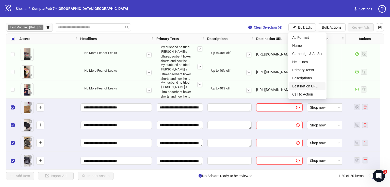
click at [312, 84] on span "Destination URL" at bounding box center [307, 86] width 30 height 6
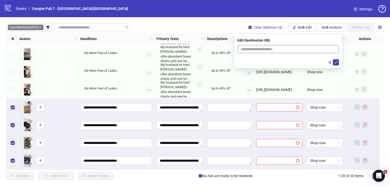
click at [293, 45] on span at bounding box center [288, 49] width 102 height 8
paste input "**********"
click at [290, 49] on input "**********" at bounding box center [285, 49] width 91 height 6
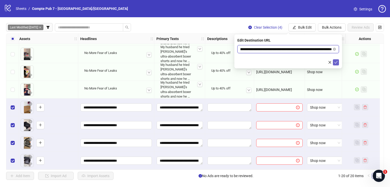
type input "**********"
click at [334, 64] on icon "check" at bounding box center [336, 63] width 4 height 4
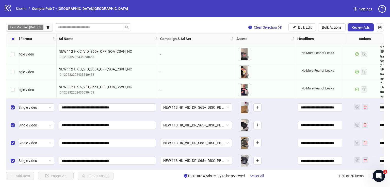
scroll to position [231, 0]
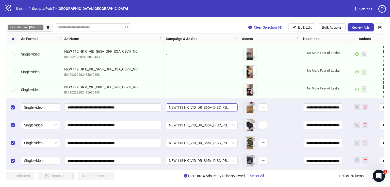
click at [220, 106] on span "NEW 113 HK_VID_DR_S65+_DISC_PBA_Broad_US/WW" at bounding box center [202, 108] width 66 height 8
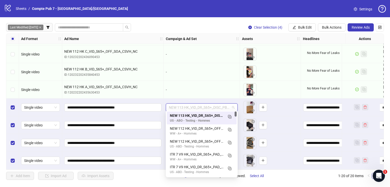
click at [220, 106] on span "NEW 113 HK_VID_DR_S65+_DISC_PBA_Broad_US/WW" at bounding box center [202, 108] width 66 height 8
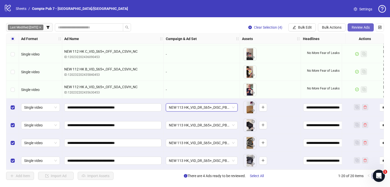
click at [366, 25] on span "Review Ads" at bounding box center [360, 27] width 18 height 4
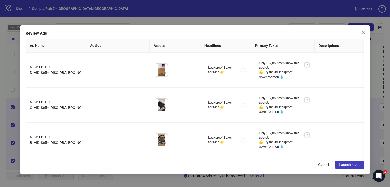
click at [342, 163] on span "Launch 4 ads" at bounding box center [349, 165] width 21 height 4
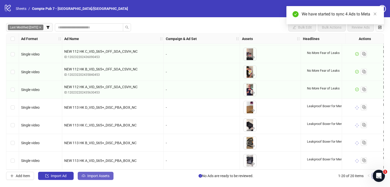
click at [105, 172] on button "Import Assets" at bounding box center [96, 176] width 36 height 8
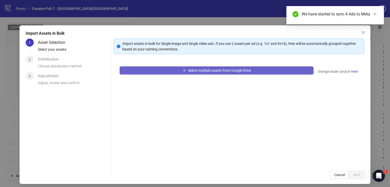
click at [195, 74] on button "Select multiple assets from Google Drive" at bounding box center [217, 70] width 194 height 8
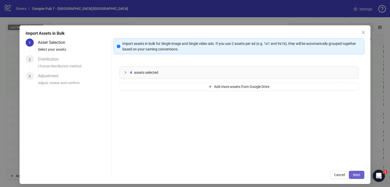
click at [358, 177] on button "Next" at bounding box center [356, 175] width 15 height 8
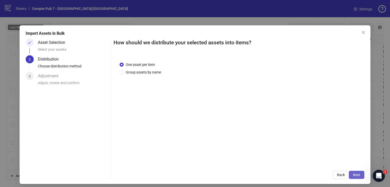
click at [357, 176] on button "Next" at bounding box center [356, 175] width 15 height 8
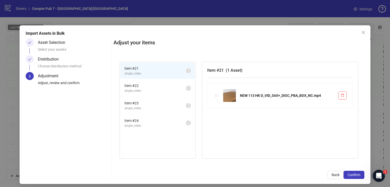
click at [357, 176] on button "Confirm" at bounding box center [353, 175] width 21 height 8
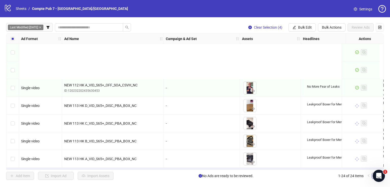
scroll to position [302, 0]
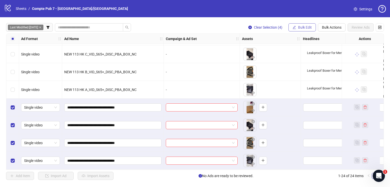
click at [303, 28] on span "Bulk Edit" at bounding box center [305, 27] width 14 height 4
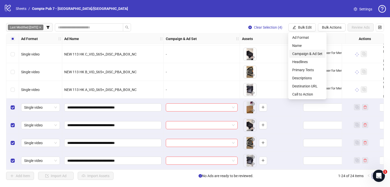
click at [305, 54] on span "Campaign & Ad Set" at bounding box center [307, 54] width 30 height 6
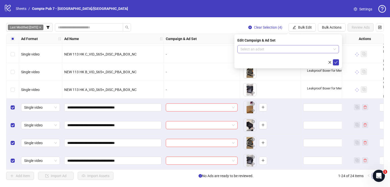
click at [270, 53] on input "search" at bounding box center [285, 49] width 91 height 8
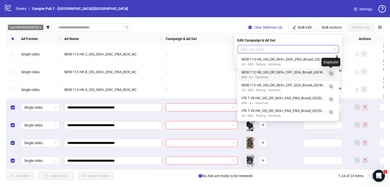
click at [330, 74] on icon "Duplicate" at bounding box center [330, 73] width 5 height 5
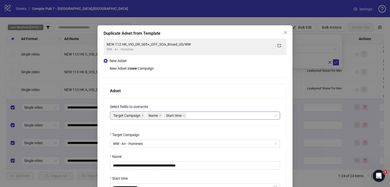
click at [201, 117] on div "Target Campaign Name Start time" at bounding box center [192, 115] width 163 height 7
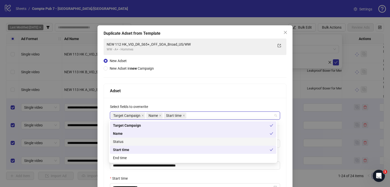
click at [183, 142] on div "Status" at bounding box center [193, 142] width 160 height 6
click at [203, 90] on div "Adset" at bounding box center [195, 91] width 170 height 6
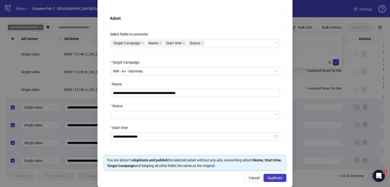
scroll to position [73, 0]
click at [185, 88] on div "Name" at bounding box center [195, 85] width 170 height 8
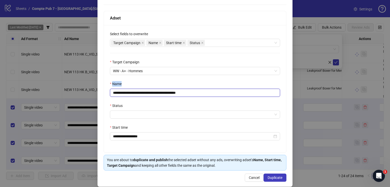
click at [184, 93] on input "**********" at bounding box center [195, 93] width 170 height 8
paste input "text"
type input "**********"
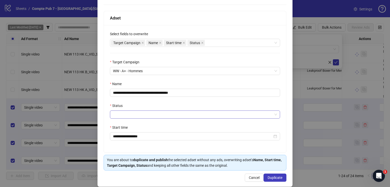
click at [169, 113] on input "Status" at bounding box center [192, 115] width 159 height 8
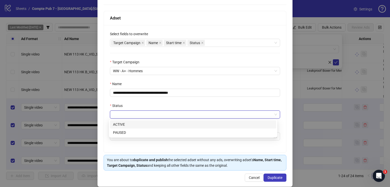
click at [166, 126] on div "ACTIVE" at bounding box center [193, 125] width 160 height 6
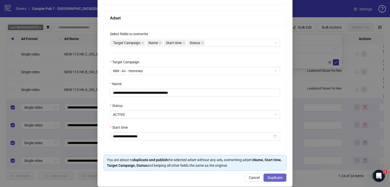
click at [280, 176] on button "Duplicate" at bounding box center [274, 178] width 23 height 8
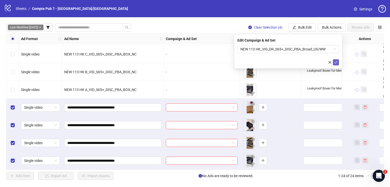
click at [335, 61] on icon "check" at bounding box center [336, 63] width 4 height 4
click at [301, 24] on button "Bulk Edit" at bounding box center [301, 27] width 27 height 8
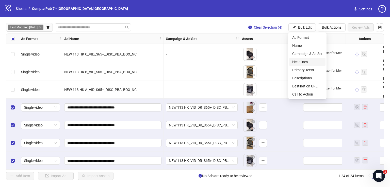
click at [302, 60] on span "Headlines" at bounding box center [307, 62] width 30 height 6
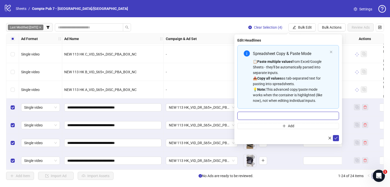
click at [269, 116] on input "Multi-input container - paste or copy values" at bounding box center [288, 116] width 102 height 8
paste input "**********"
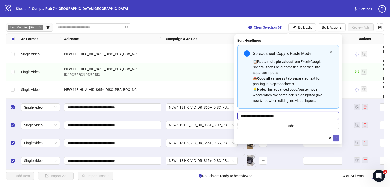
type input "**********"
click at [336, 139] on icon "check" at bounding box center [336, 139] width 4 height 4
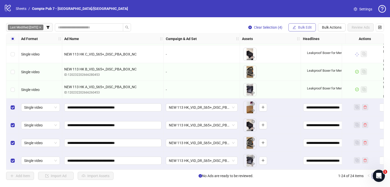
click at [306, 24] on button "Bulk Edit" at bounding box center [301, 27] width 27 height 8
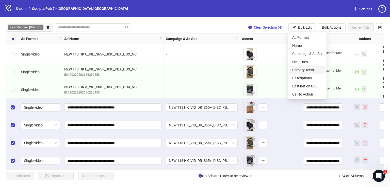
click at [310, 70] on span "Primary Texts" at bounding box center [307, 70] width 30 height 6
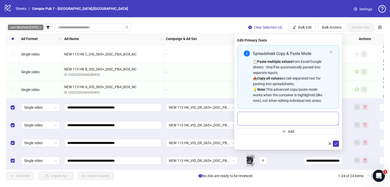
click at [268, 112] on div "Spreadsheet Copy & Paste Mode 📋 Paste multiple values from Excel/Google Sheets …" at bounding box center [288, 90] width 102 height 90
click at [269, 116] on textarea "Multi-text input container - paste or copy values" at bounding box center [288, 119] width 102 height 14
paste textarea "**********"
type textarea "**********"
click at [337, 145] on icon "check" at bounding box center [336, 144] width 4 height 4
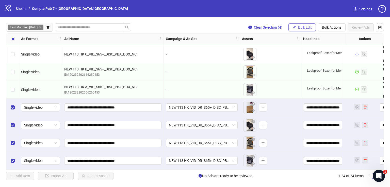
click at [306, 30] on button "Bulk Edit" at bounding box center [301, 27] width 27 height 8
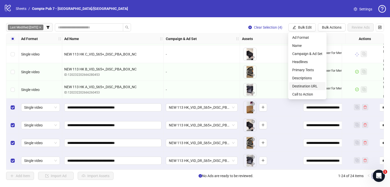
click at [313, 86] on span "Destination URL" at bounding box center [307, 86] width 30 height 6
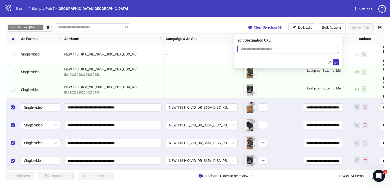
click at [271, 51] on input "text" at bounding box center [285, 49] width 91 height 6
paste input "**********"
type input "**********"
click at [335, 62] on icon "check" at bounding box center [336, 63] width 4 height 4
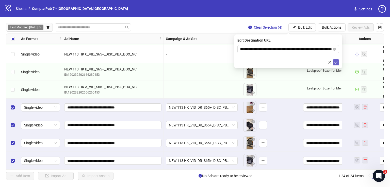
scroll to position [0, 0]
click at [300, 27] on span "Bulk Edit" at bounding box center [305, 27] width 14 height 4
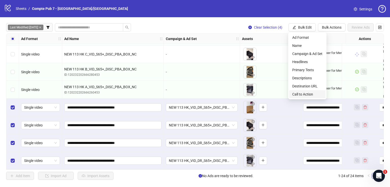
click at [304, 93] on span "Call to Action" at bounding box center [307, 95] width 30 height 6
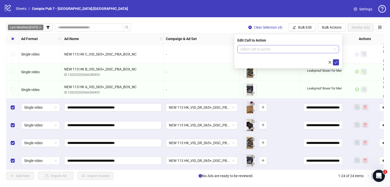
click at [285, 50] on input "search" at bounding box center [285, 49] width 91 height 8
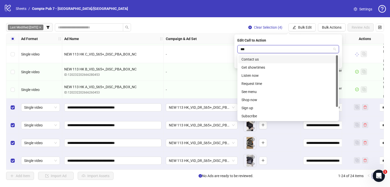
type input "****"
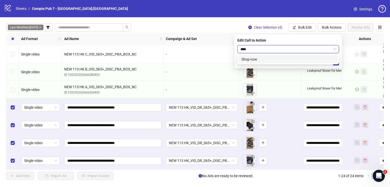
click at [288, 58] on div "Shop now" at bounding box center [287, 60] width 93 height 6
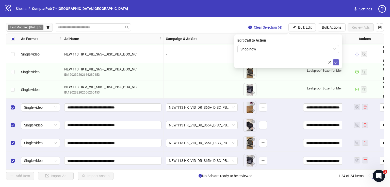
click at [336, 61] on icon "check" at bounding box center [336, 63] width 4 height 4
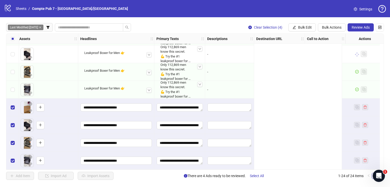
scroll to position [302, 0]
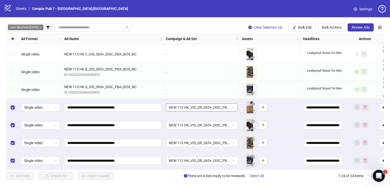
click at [209, 106] on span "NEW 113 HK_VID_DR_S65+_DISC_PBA_Broad_US/WW" at bounding box center [202, 108] width 66 height 8
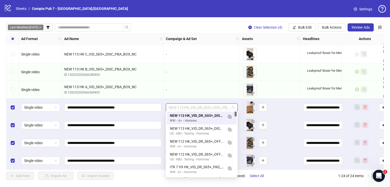
click at [206, 106] on span "NEW 113 HK_VID_DR_S65+_DISC_PBA_Broad_US/WW" at bounding box center [202, 108] width 66 height 8
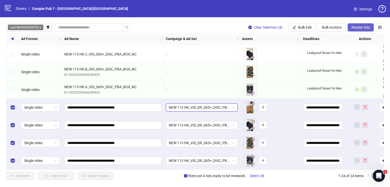
click at [357, 27] on span "Review Ads" at bounding box center [360, 27] width 18 height 4
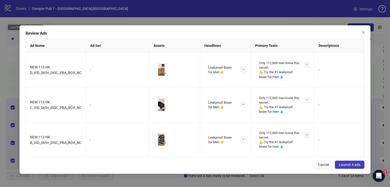
click at [360, 164] on button "Launch 4 ads" at bounding box center [349, 165] width 29 height 8
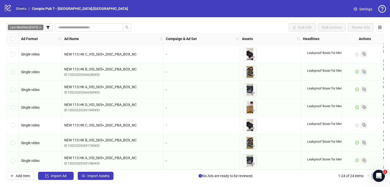
click at [24, 7] on link "Sheets" at bounding box center [21, 9] width 13 height 6
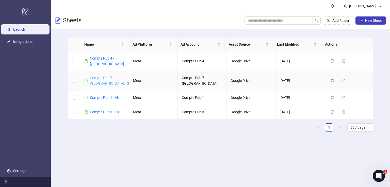
click at [103, 76] on link "Compte Pub 7 - [GEOGRAPHIC_DATA]/[GEOGRAPHIC_DATA]" at bounding box center [125, 81] width 70 height 10
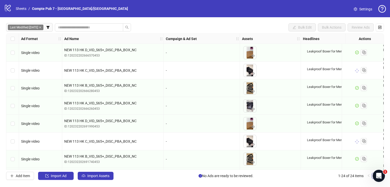
scroll to position [291, 0]
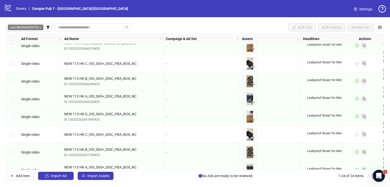
click at [23, 7] on link "Sheets" at bounding box center [21, 9] width 13 height 6
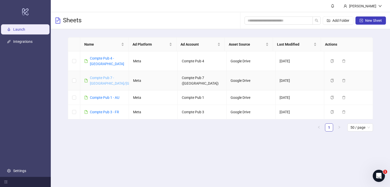
click at [106, 76] on link "Compte Pub 7 - [GEOGRAPHIC_DATA]/[GEOGRAPHIC_DATA]" at bounding box center [125, 81] width 70 height 10
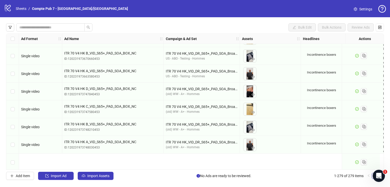
scroll to position [479, 0]
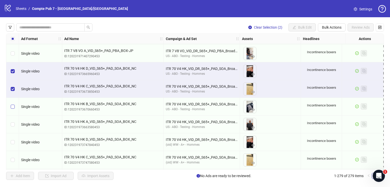
click at [13, 109] on label "Select row 31" at bounding box center [13, 107] width 4 height 6
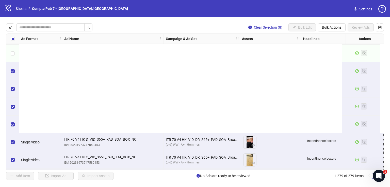
scroll to position [608, 0]
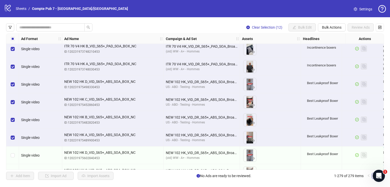
click at [14, 147] on div "Select row 41" at bounding box center [12, 156] width 13 height 18
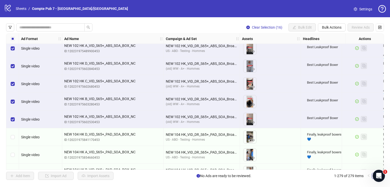
scroll to position [775, 0]
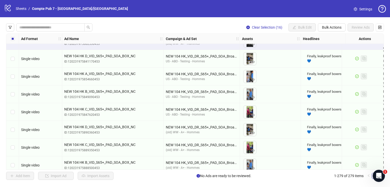
click at [13, 78] on label "Select row 46" at bounding box center [13, 77] width 4 height 6
click at [13, 100] on div "Select row 47" at bounding box center [12, 95] width 13 height 18
click at [13, 126] on div "Select row 49" at bounding box center [12, 130] width 13 height 18
click at [13, 144] on div "Select row 50" at bounding box center [12, 148] width 13 height 18
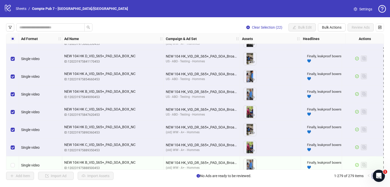
scroll to position [809, 0]
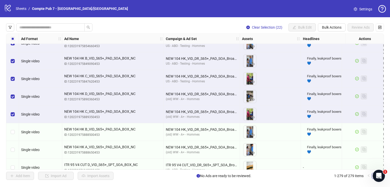
click at [13, 153] on div "Select row 52" at bounding box center [12, 150] width 13 height 18
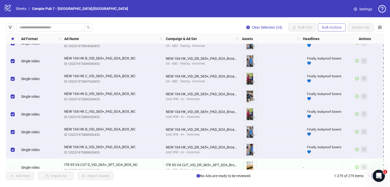
click at [333, 28] on span "Bulk Actions" at bounding box center [332, 27] width 20 height 4
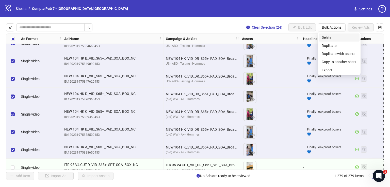
click at [329, 35] on span "Delete" at bounding box center [339, 38] width 35 height 6
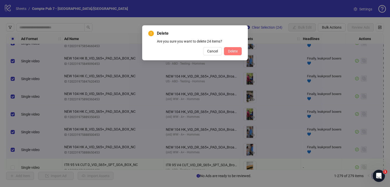
click at [235, 50] on span "Delete" at bounding box center [233, 51] width 10 height 4
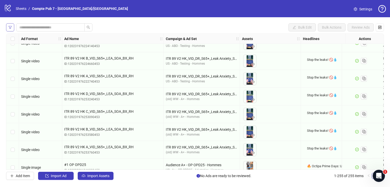
click at [12, 26] on button "button" at bounding box center [10, 27] width 8 height 8
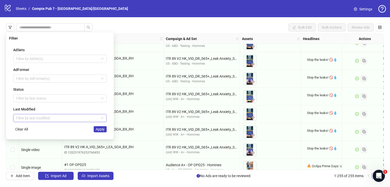
click at [45, 118] on input "search" at bounding box center [57, 118] width 83 height 8
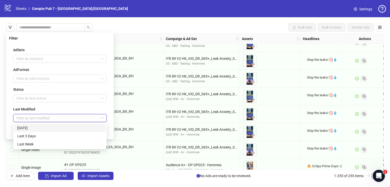
click at [45, 125] on div "[DATE]" at bounding box center [59, 128] width 91 height 8
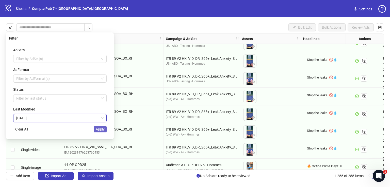
click at [104, 127] on span "Apply" at bounding box center [100, 129] width 9 height 4
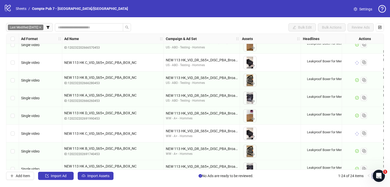
scroll to position [292, 0]
click at [102, 176] on span "Import Assets" at bounding box center [98, 176] width 22 height 4
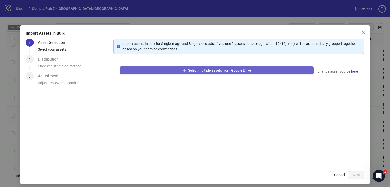
click at [188, 72] on span "Select multiple assets from Google Drive" at bounding box center [219, 71] width 63 height 4
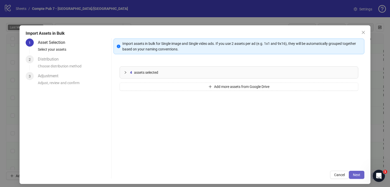
click at [353, 174] on span "Next" at bounding box center [356, 175] width 7 height 4
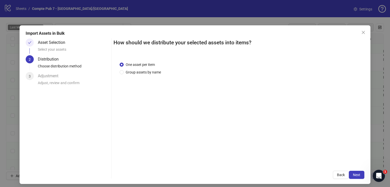
click at [353, 174] on span "Next" at bounding box center [356, 175] width 7 height 4
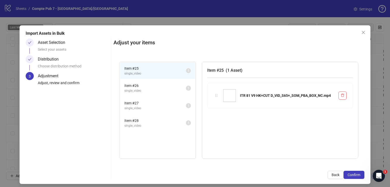
click at [350, 174] on span "Confirm" at bounding box center [353, 175] width 13 height 4
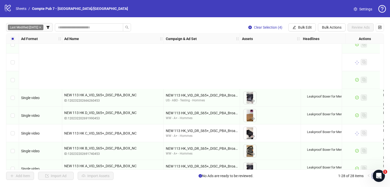
scroll to position [373, 0]
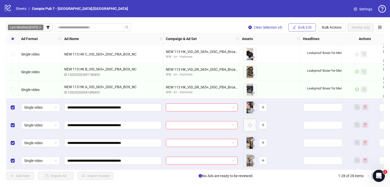
click at [303, 27] on span "Bulk Edit" at bounding box center [305, 27] width 14 height 4
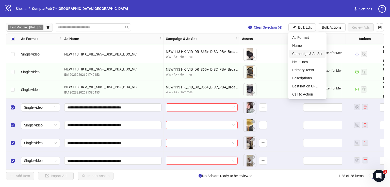
click at [307, 52] on span "Campaign & Ad Set" at bounding box center [307, 54] width 30 height 6
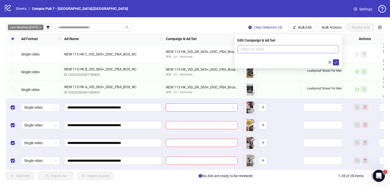
click at [290, 47] on input "search" at bounding box center [285, 49] width 91 height 8
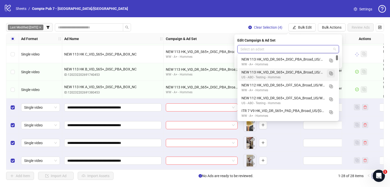
click at [331, 73] on icon "Duplicate" at bounding box center [330, 73] width 5 height 5
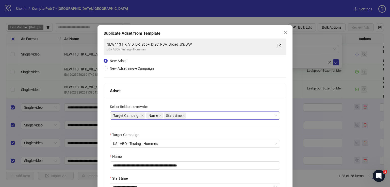
click at [205, 117] on div "Target Campaign Name Start time" at bounding box center [192, 115] width 163 height 7
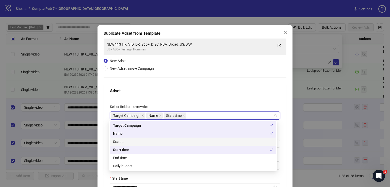
click at [188, 140] on div "Status" at bounding box center [193, 142] width 160 height 6
click at [192, 169] on div "Daily budget" at bounding box center [193, 166] width 160 height 6
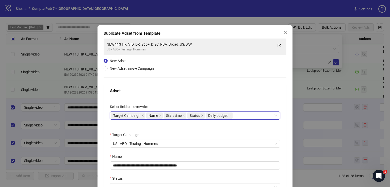
click at [209, 72] on div "**********" at bounding box center [195, 152] width 183 height 227
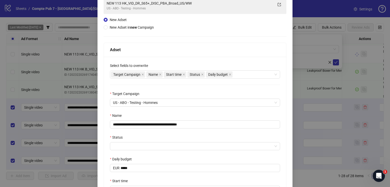
scroll to position [42, 0]
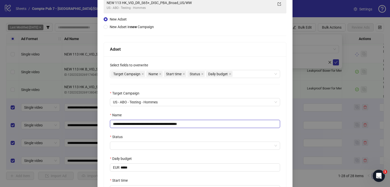
click at [181, 121] on input "**********" at bounding box center [195, 124] width 170 height 8
paste input "*******"
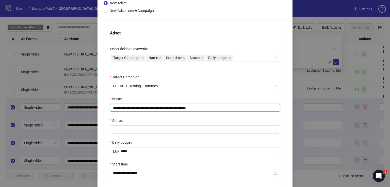
scroll to position [60, 0]
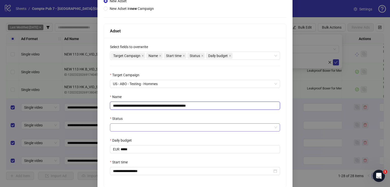
type input "**********"
click at [159, 128] on input "Status" at bounding box center [192, 128] width 159 height 8
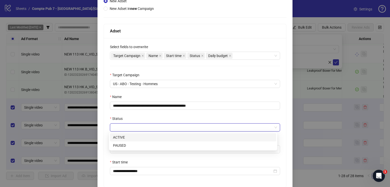
click at [157, 139] on div "ACTIVE" at bounding box center [193, 138] width 160 height 6
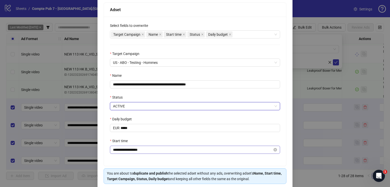
scroll to position [100, 0]
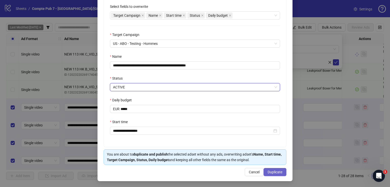
click at [273, 170] on span "Duplicate" at bounding box center [274, 172] width 15 height 4
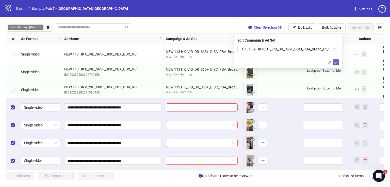
click at [337, 62] on icon "check" at bounding box center [336, 63] width 4 height 4
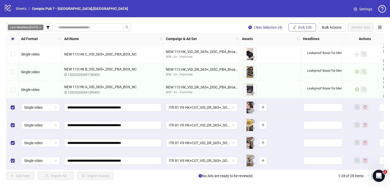
click at [301, 26] on span "Bulk Edit" at bounding box center [305, 27] width 14 height 4
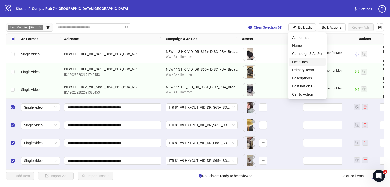
click at [305, 60] on span "Headlines" at bounding box center [307, 62] width 30 height 6
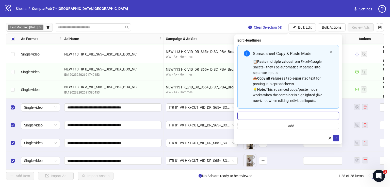
click at [279, 115] on input "Multi-input container - paste or copy values" at bounding box center [288, 116] width 102 height 8
paste input "**********"
type input "**********"
click at [335, 139] on icon "check" at bounding box center [336, 139] width 4 height 4
click at [295, 24] on button "Bulk Edit" at bounding box center [301, 27] width 27 height 8
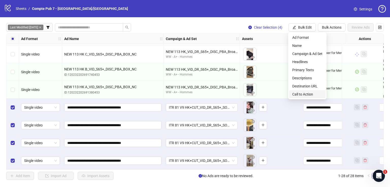
click at [307, 95] on span "Call to Action" at bounding box center [307, 95] width 30 height 6
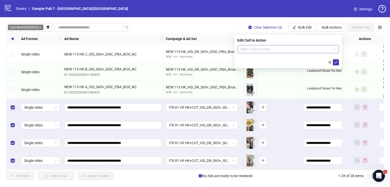
click at [283, 49] on input "search" at bounding box center [285, 49] width 91 height 8
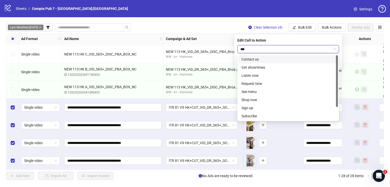
type input "****"
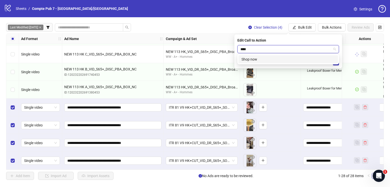
drag, startPoint x: 283, startPoint y: 58, endPoint x: 305, endPoint y: 58, distance: 21.8
click at [283, 58] on div "Shop now" at bounding box center [287, 60] width 93 height 6
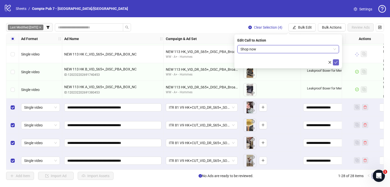
click at [338, 63] on button "submit" at bounding box center [336, 62] width 6 height 6
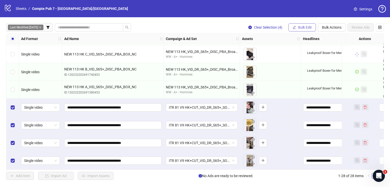
click at [299, 27] on span "Bulk Edit" at bounding box center [305, 27] width 14 height 4
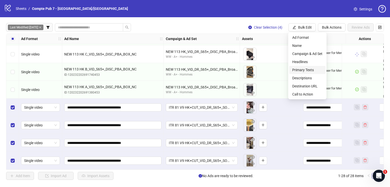
click at [308, 70] on span "Primary Texts" at bounding box center [307, 70] width 30 height 6
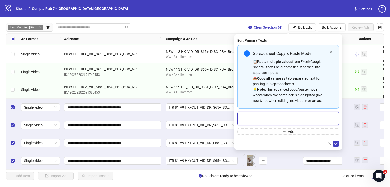
click at [294, 117] on textarea "Multi-text input container - paste or copy values" at bounding box center [288, 119] width 102 height 14
paste textarea "**********"
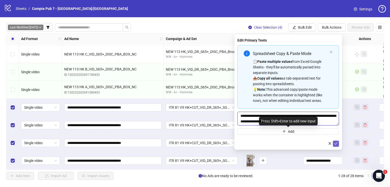
type textarea "**********"
click at [335, 143] on icon "check" at bounding box center [336, 144] width 4 height 4
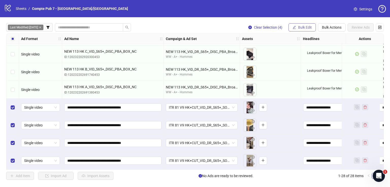
click at [299, 27] on span "Bulk Edit" at bounding box center [305, 27] width 14 height 4
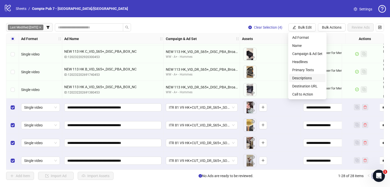
click at [313, 79] on span "Descriptions" at bounding box center [307, 78] width 30 height 6
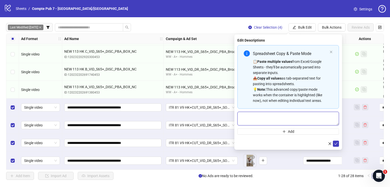
click at [290, 115] on textarea "Multi-text input container - paste or copy values" at bounding box center [288, 119] width 102 height 14
paste textarea "**********"
type textarea "**********"
click at [337, 145] on button "submit" at bounding box center [336, 144] width 6 height 6
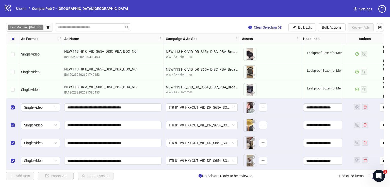
scroll to position [373, 58]
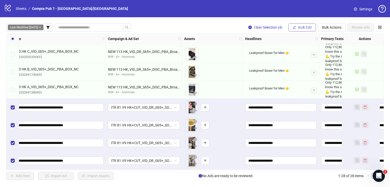
click at [300, 28] on span "Bulk Edit" at bounding box center [305, 27] width 14 height 4
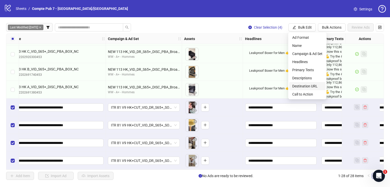
click at [314, 84] on span "Destination URL" at bounding box center [307, 86] width 30 height 6
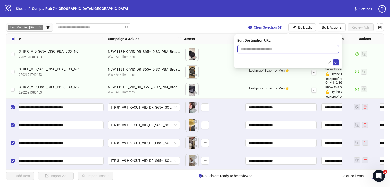
click at [279, 50] on input "text" at bounding box center [285, 49] width 91 height 6
paste input "**********"
type input "**********"
click at [334, 62] on icon "check" at bounding box center [336, 63] width 4 height 4
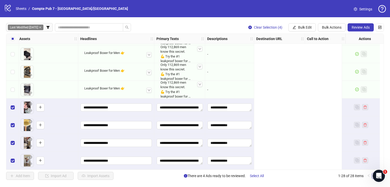
scroll to position [373, 0]
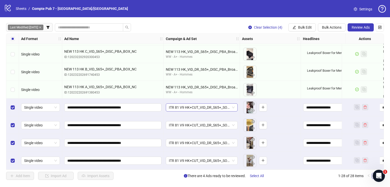
click at [209, 104] on span "ITR 81 V9 HK+CUT_VID_DR_S65+_SOM_PBA_Broad_US/[GEOGRAPHIC_DATA]/[GEOGRAPHIC_DAT…" at bounding box center [202, 108] width 66 height 8
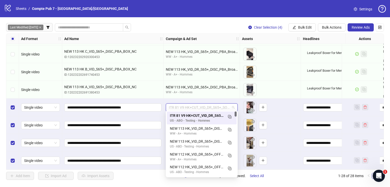
click at [209, 104] on span "ITR 81 V9 HK+CUT_VID_DR_S65+_SOM_PBA_Broad_US/[GEOGRAPHIC_DATA]/[GEOGRAPHIC_DAT…" at bounding box center [202, 108] width 66 height 8
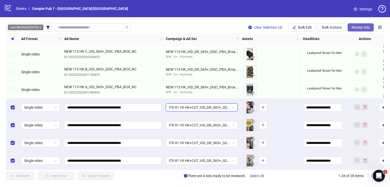
click at [359, 29] on span "Review Ads" at bounding box center [360, 27] width 18 height 4
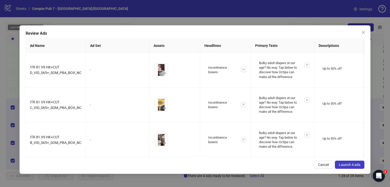
click at [353, 163] on span "Launch 4 ads" at bounding box center [349, 165] width 21 height 4
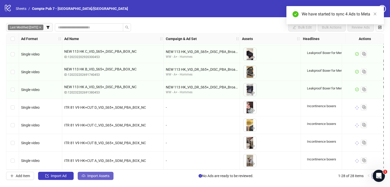
click at [103, 174] on span "Import Assets" at bounding box center [98, 176] width 22 height 4
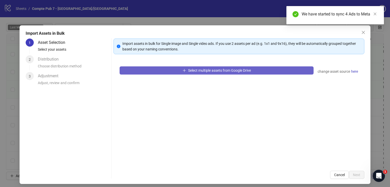
click at [197, 69] on span "Select multiple assets from Google Drive" at bounding box center [219, 71] width 63 height 4
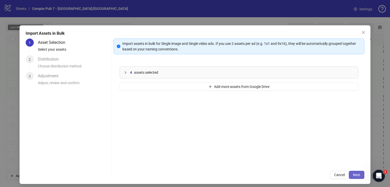
click at [352, 172] on button "Next" at bounding box center [356, 175] width 15 height 8
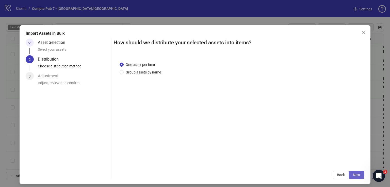
click at [353, 173] on span "Next" at bounding box center [356, 175] width 7 height 4
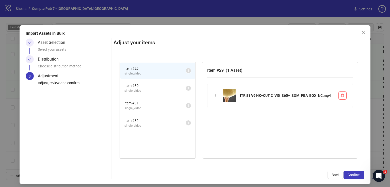
click at [352, 174] on span "Confirm" at bounding box center [353, 175] width 13 height 4
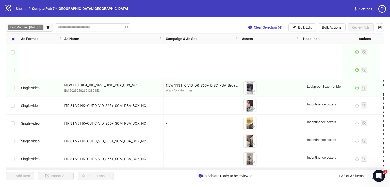
scroll to position [444, 0]
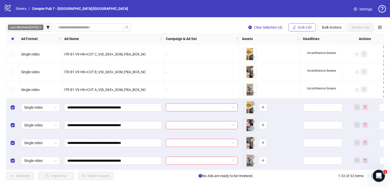
click at [309, 25] on button "Bulk Edit" at bounding box center [301, 27] width 27 height 8
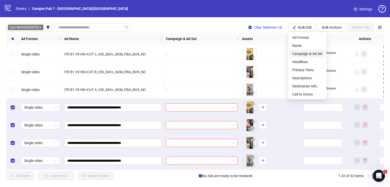
click at [308, 53] on span "Campaign & Ad Set" at bounding box center [307, 54] width 30 height 6
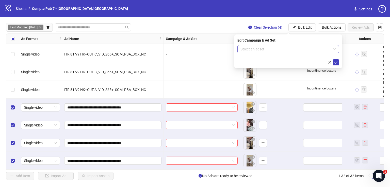
click at [279, 51] on input "search" at bounding box center [285, 49] width 91 height 8
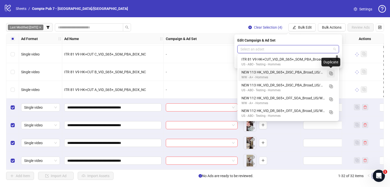
click at [331, 73] on icon "Duplicate" at bounding box center [330, 73] width 5 height 5
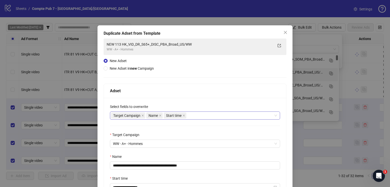
click at [196, 116] on div "Target Campaign Name Start time" at bounding box center [192, 115] width 163 height 7
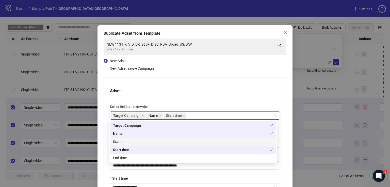
click at [180, 141] on div "Status" at bounding box center [193, 142] width 160 height 6
click at [198, 92] on div "Adset" at bounding box center [195, 91] width 170 height 6
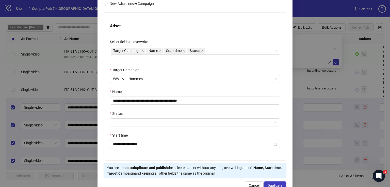
scroll to position [70, 0]
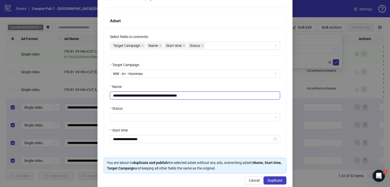
click at [175, 94] on input "**********" at bounding box center [195, 96] width 170 height 8
paste input "*******"
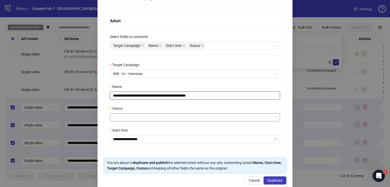
type input "**********"
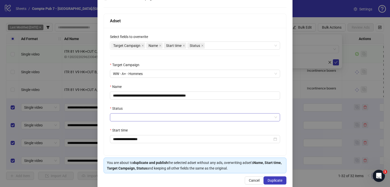
click at [166, 119] on input "Status" at bounding box center [192, 118] width 159 height 8
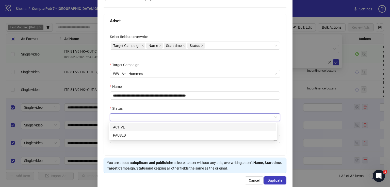
click at [162, 129] on div "ACTIVE" at bounding box center [193, 128] width 160 height 6
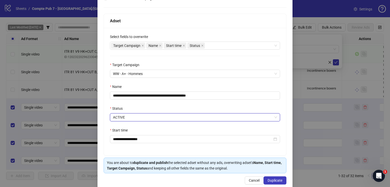
scroll to position [78, 0]
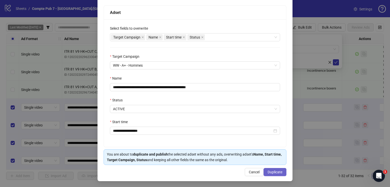
click at [278, 170] on span "Duplicate" at bounding box center [274, 172] width 15 height 4
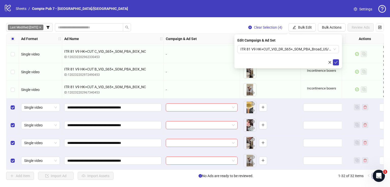
click at [335, 63] on icon "check" at bounding box center [335, 62] width 3 height 3
click at [308, 28] on span "Bulk Edit" at bounding box center [305, 27] width 14 height 4
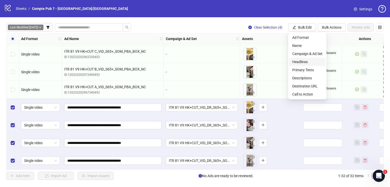
click at [313, 61] on span "Headlines" at bounding box center [307, 62] width 30 height 6
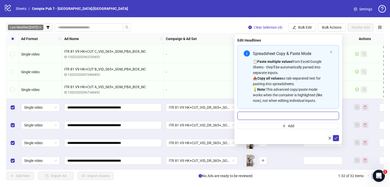
click at [295, 113] on input "Multi-input container - paste or copy values" at bounding box center [288, 116] width 102 height 8
paste input "**********"
type input "**********"
click at [336, 139] on icon "check" at bounding box center [336, 139] width 4 height 4
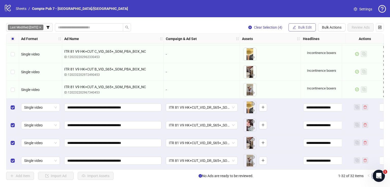
click at [310, 29] on span "Bulk Edit" at bounding box center [305, 27] width 14 height 4
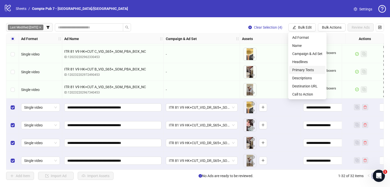
click at [318, 72] on span "Primary Texts" at bounding box center [307, 70] width 30 height 6
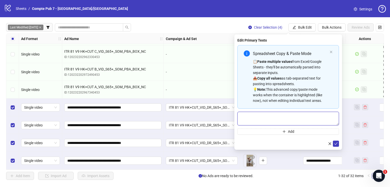
click at [288, 114] on textarea "Multi-text input container - paste or copy values" at bounding box center [288, 119] width 102 height 14
paste textarea "**********"
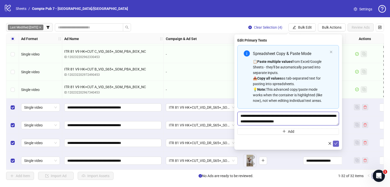
type textarea "**********"
click at [336, 144] on icon "check" at bounding box center [336, 144] width 4 height 4
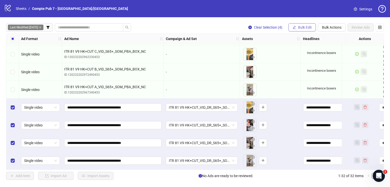
click at [303, 24] on button "Bulk Edit" at bounding box center [301, 27] width 27 height 8
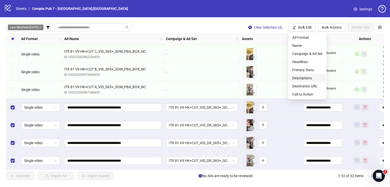
click at [312, 77] on span "Descriptions" at bounding box center [307, 78] width 30 height 6
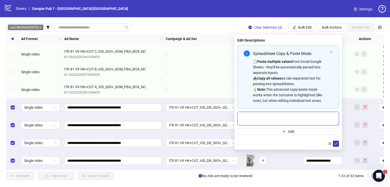
click at [305, 124] on textarea "Multi-text input container - paste or copy values" at bounding box center [288, 119] width 102 height 14
paste textarea "**********"
type textarea "**********"
click at [338, 145] on button "submit" at bounding box center [336, 144] width 6 height 6
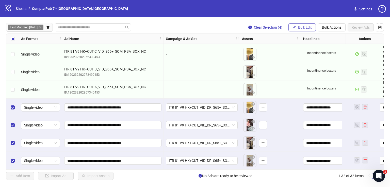
click at [308, 26] on span "Bulk Edit" at bounding box center [305, 27] width 14 height 4
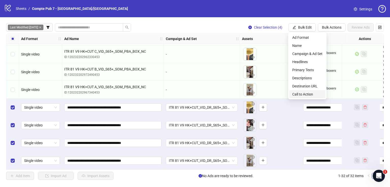
click at [310, 94] on span "Call to Action" at bounding box center [307, 95] width 30 height 6
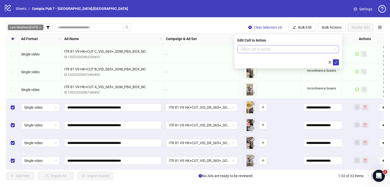
click at [276, 49] on input "search" at bounding box center [285, 49] width 91 height 8
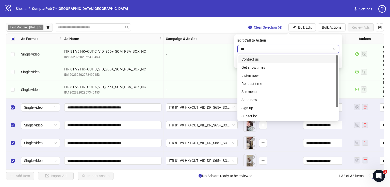
type input "****"
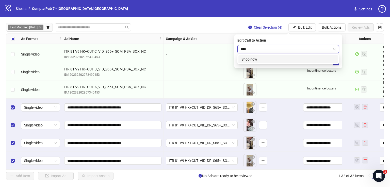
click at [278, 59] on div "Shop now" at bounding box center [287, 60] width 93 height 6
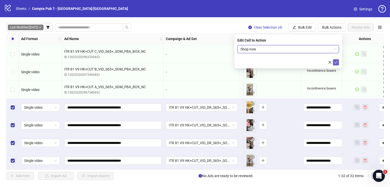
click at [338, 61] on button "submit" at bounding box center [336, 62] width 6 height 6
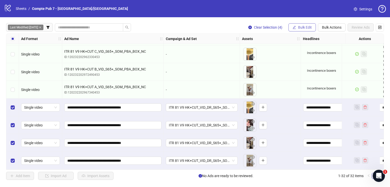
click at [296, 26] on button "Bulk Edit" at bounding box center [301, 27] width 27 height 8
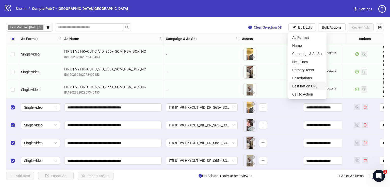
click at [309, 86] on span "Destination URL" at bounding box center [307, 86] width 30 height 6
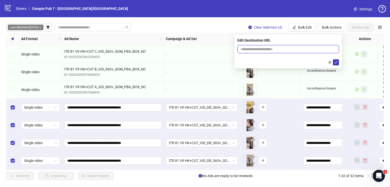
click at [283, 49] on input "text" at bounding box center [285, 49] width 91 height 6
paste input "**********"
type input "**********"
click at [335, 59] on form "**********" at bounding box center [288, 55] width 102 height 20
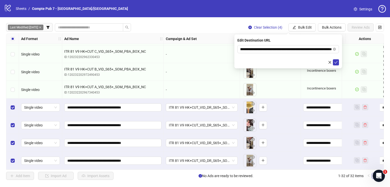
scroll to position [0, 0]
click at [335, 63] on icon "check" at bounding box center [336, 63] width 4 height 4
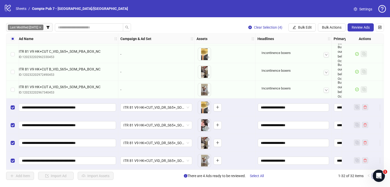
scroll to position [444, 0]
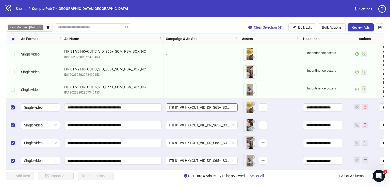
click at [212, 105] on span "ITR 81 V9 HK+CUT_VID_DR_S65+_SOM_PBA_Broad_US/[GEOGRAPHIC_DATA]/[GEOGRAPHIC_DAT…" at bounding box center [202, 108] width 66 height 8
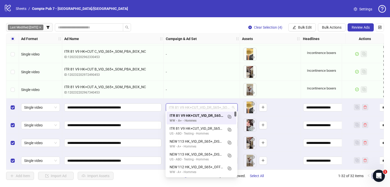
click at [212, 105] on span "ITR 81 V9 HK+CUT_VID_DR_S65+_SOM_PBA_Broad_US/[GEOGRAPHIC_DATA]/[GEOGRAPHIC_DAT…" at bounding box center [202, 108] width 66 height 8
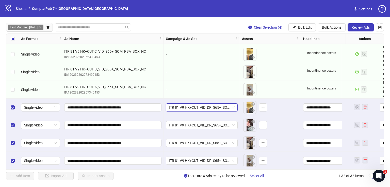
click at [362, 26] on span "Review Ads" at bounding box center [360, 27] width 18 height 4
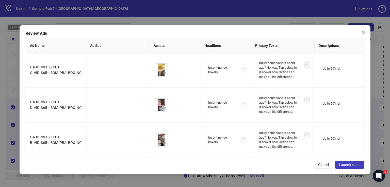
click at [354, 164] on span "Launch 4 ads" at bounding box center [349, 165] width 21 height 4
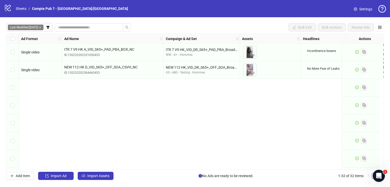
scroll to position [0, 0]
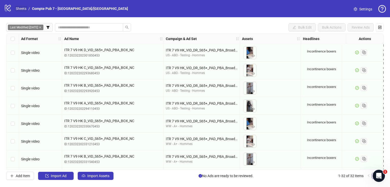
click at [22, 7] on link "Sheets" at bounding box center [21, 9] width 13 height 6
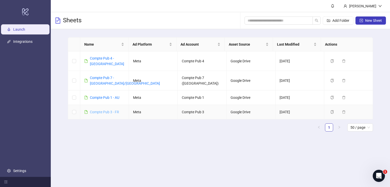
click at [109, 109] on div "Compte Pub 3 - FR" at bounding box center [104, 112] width 29 height 6
click at [109, 110] on link "Compte Pub 3 - FR" at bounding box center [104, 112] width 29 height 4
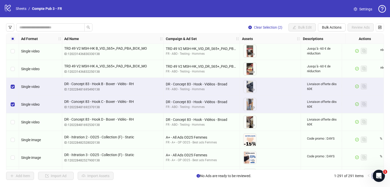
scroll to position [693, 0]
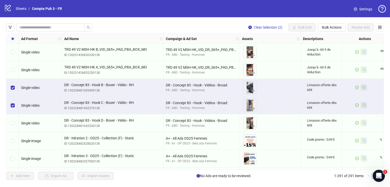
click at [13, 120] on div "Select row 44" at bounding box center [12, 123] width 13 height 18
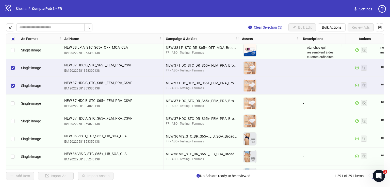
scroll to position [948, 0]
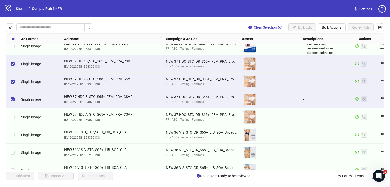
click at [14, 113] on div "Select row 58" at bounding box center [12, 117] width 13 height 18
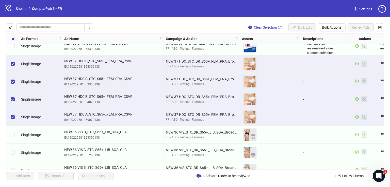
click at [13, 150] on label "Select row 60" at bounding box center [13, 153] width 4 height 6
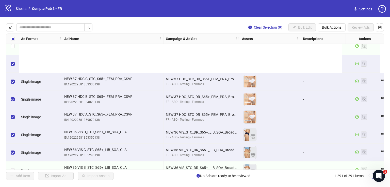
click at [13, 162] on div "Select row 61" at bounding box center [12, 171] width 13 height 18
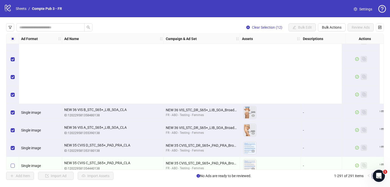
scroll to position [1100, 0]
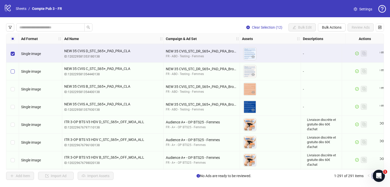
click at [14, 69] on label "Select row 64" at bounding box center [13, 72] width 4 height 6
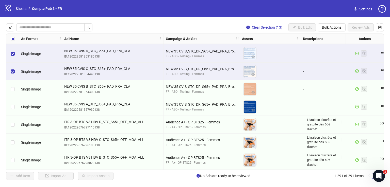
click at [15, 90] on div "Select row 65" at bounding box center [12, 89] width 13 height 18
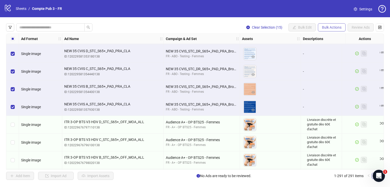
click at [329, 28] on span "Bulk Actions" at bounding box center [332, 27] width 20 height 4
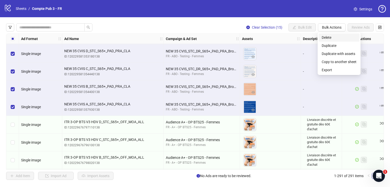
click at [328, 35] on li "Delete" at bounding box center [338, 37] width 41 height 8
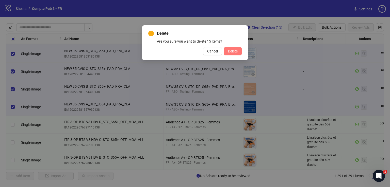
click at [235, 51] on span "Delete" at bounding box center [233, 51] width 10 height 4
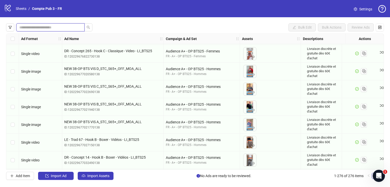
click at [35, 25] on input "search" at bounding box center [48, 28] width 58 height 6
click at [8, 28] on icon "filter" at bounding box center [10, 28] width 4 height 4
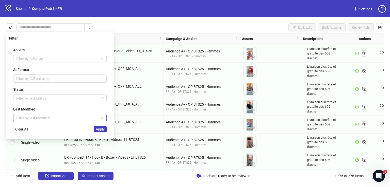
click at [43, 116] on input "search" at bounding box center [57, 118] width 83 height 8
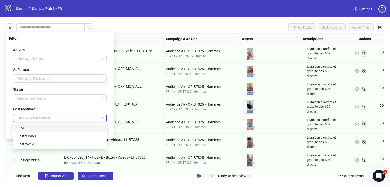
click at [36, 127] on div "[DATE]" at bounding box center [59, 128] width 85 height 6
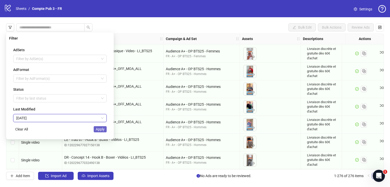
click at [100, 129] on span "Apply" at bounding box center [100, 129] width 9 height 4
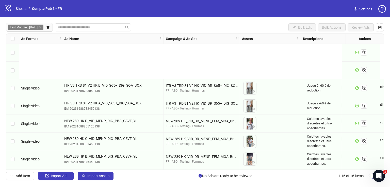
scroll to position [160, 0]
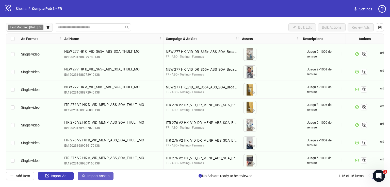
click at [94, 177] on span "Import Assets" at bounding box center [98, 176] width 22 height 4
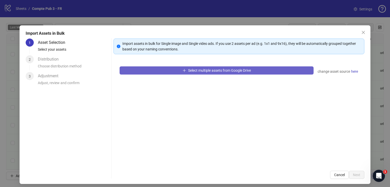
click at [163, 74] on button "Select multiple assets from Google Drive" at bounding box center [217, 70] width 194 height 8
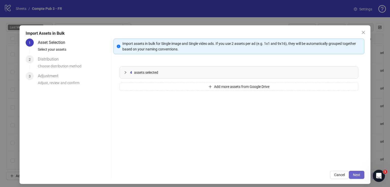
click at [352, 172] on button "Next" at bounding box center [356, 175] width 15 height 8
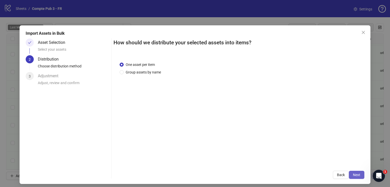
click at [353, 175] on span "Next" at bounding box center [356, 175] width 7 height 4
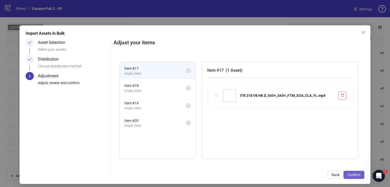
click at [352, 175] on span "Confirm" at bounding box center [353, 175] width 13 height 4
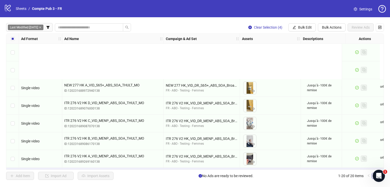
scroll to position [231, 0]
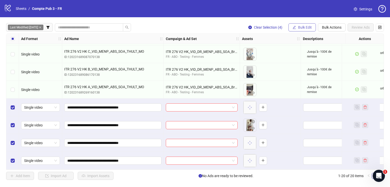
click at [298, 29] on span "Bulk Edit" at bounding box center [305, 27] width 14 height 4
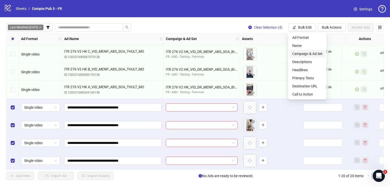
click at [306, 52] on span "Campaign & Ad Set" at bounding box center [307, 54] width 30 height 6
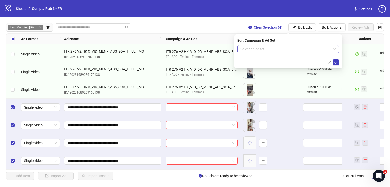
click at [296, 49] on input "search" at bounding box center [285, 49] width 91 height 8
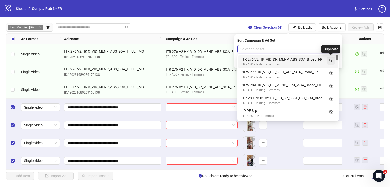
click at [332, 59] on rect "Duplicate" at bounding box center [330, 60] width 3 height 3
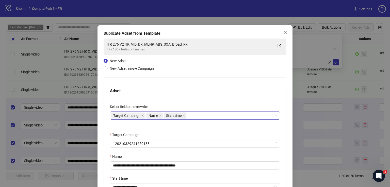
click at [212, 114] on div "Target Campaign Name Start time" at bounding box center [192, 115] width 163 height 7
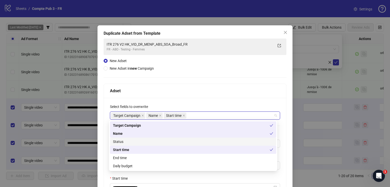
click at [188, 141] on div "Status" at bounding box center [193, 142] width 160 height 6
click at [186, 166] on div "Daily budget" at bounding box center [193, 166] width 160 height 6
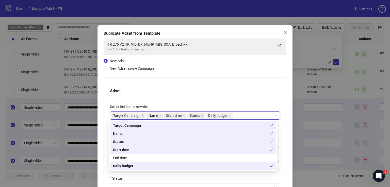
click at [189, 92] on div "Adset" at bounding box center [195, 91] width 170 height 6
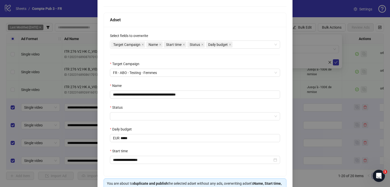
scroll to position [77, 0]
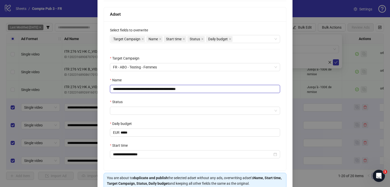
click at [185, 89] on input "**********" at bounding box center [195, 89] width 170 height 8
paste input "text"
type input "**********"
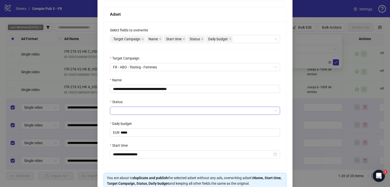
click at [176, 107] on input "Status" at bounding box center [192, 111] width 159 height 8
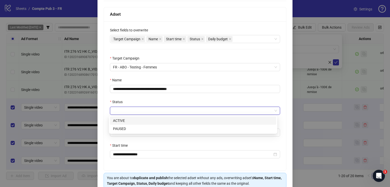
click at [171, 121] on div "ACTIVE" at bounding box center [193, 121] width 160 height 6
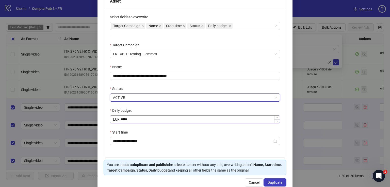
scroll to position [90, 0]
click at [272, 180] on span "Duplicate" at bounding box center [274, 182] width 15 height 4
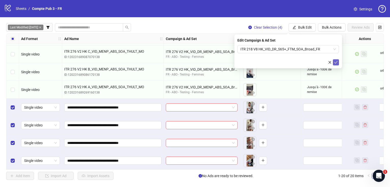
click at [336, 64] on icon "check" at bounding box center [336, 63] width 4 height 4
click at [301, 25] on span "Bulk Edit" at bounding box center [305, 27] width 14 height 4
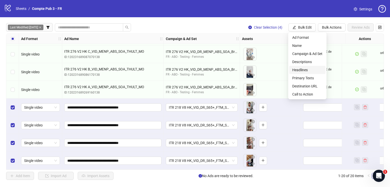
click at [311, 69] on span "Headlines" at bounding box center [307, 70] width 30 height 6
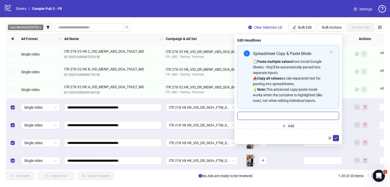
click at [286, 116] on input "Multi-input container - paste or copy values" at bounding box center [288, 116] width 102 height 8
paste input "**********"
type input "**********"
click at [337, 138] on icon "check" at bounding box center [336, 139] width 4 height 4
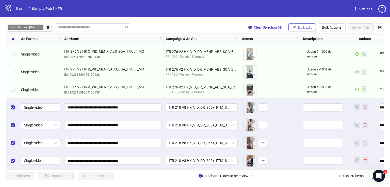
click at [298, 28] on span "Bulk Edit" at bounding box center [305, 27] width 14 height 4
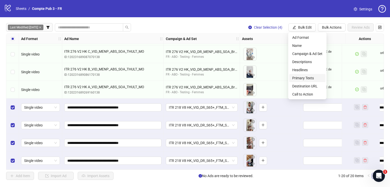
click at [309, 77] on span "Primary Texts" at bounding box center [307, 78] width 30 height 6
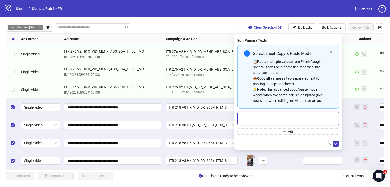
click at [277, 122] on textarea "Multi-text input container - paste or copy values" at bounding box center [288, 119] width 102 height 14
paste textarea "**********"
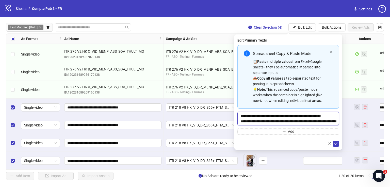
scroll to position [15, 0]
type textarea "**********"
click at [336, 141] on button "submit" at bounding box center [336, 144] width 6 height 6
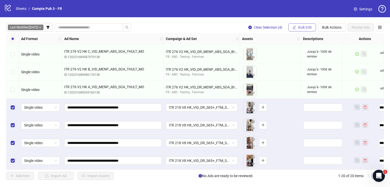
click at [300, 26] on span "Bulk Edit" at bounding box center [305, 27] width 14 height 4
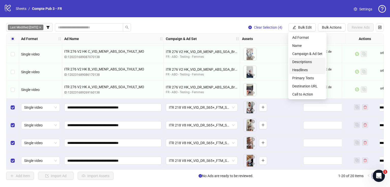
click at [306, 63] on span "Descriptions" at bounding box center [307, 62] width 30 height 6
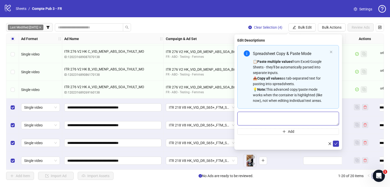
click at [280, 118] on textarea "Multi-text input container - paste or copy values" at bounding box center [288, 119] width 102 height 14
paste textarea "**********"
type textarea "**********"
click at [336, 143] on icon "check" at bounding box center [335, 143] width 3 height 3
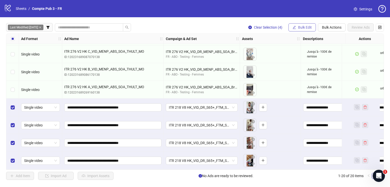
click at [305, 28] on span "Bulk Edit" at bounding box center [305, 27] width 14 height 4
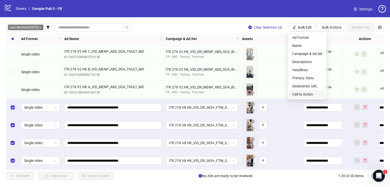
click at [310, 97] on li "Call to Action" at bounding box center [307, 94] width 36 height 8
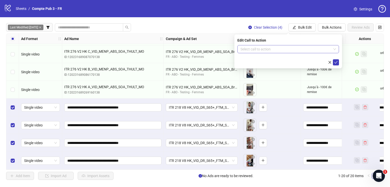
click at [277, 47] on input "search" at bounding box center [285, 49] width 91 height 8
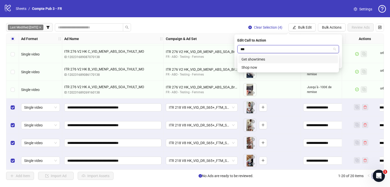
type input "****"
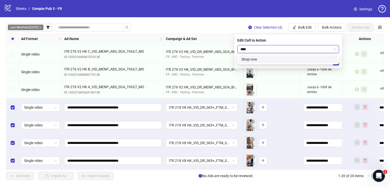
click at [284, 60] on div "Shop now" at bounding box center [287, 60] width 93 height 6
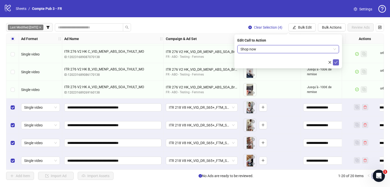
click at [334, 61] on icon "check" at bounding box center [336, 63] width 4 height 4
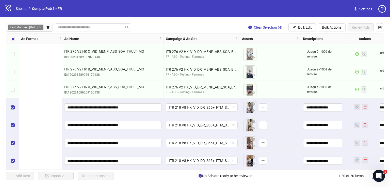
scroll to position [231, 205]
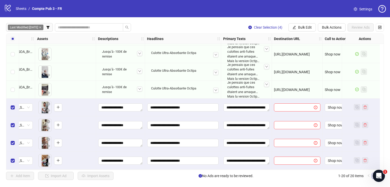
drag, startPoint x: 299, startPoint y: 27, endPoint x: 310, endPoint y: 46, distance: 21.7
click at [299, 27] on span "Bulk Edit" at bounding box center [305, 27] width 14 height 4
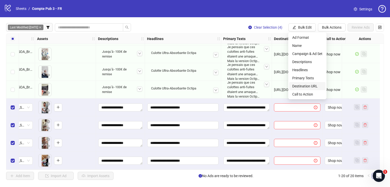
click at [313, 84] on span "Destination URL" at bounding box center [307, 86] width 30 height 6
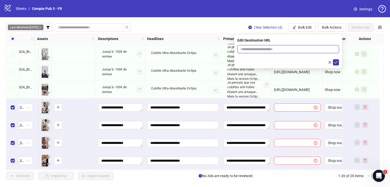
click at [298, 51] on input "text" at bounding box center [285, 49] width 91 height 6
paste input "**********"
type input "**********"
click at [336, 62] on icon "check" at bounding box center [335, 62] width 3 height 3
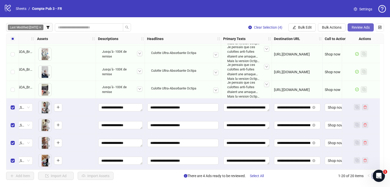
click at [361, 26] on span "Review Ads" at bounding box center [360, 27] width 18 height 4
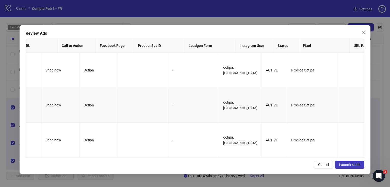
scroll to position [0, 439]
click at [346, 163] on span "Launch 4 ads" at bounding box center [349, 165] width 21 height 4
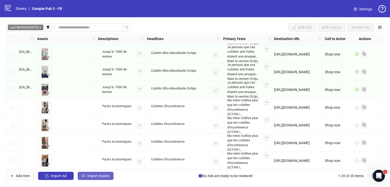
click at [104, 175] on span "Import Assets" at bounding box center [98, 176] width 22 height 4
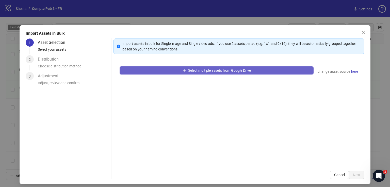
click at [189, 71] on span "Select multiple assets from Google Drive" at bounding box center [219, 71] width 63 height 4
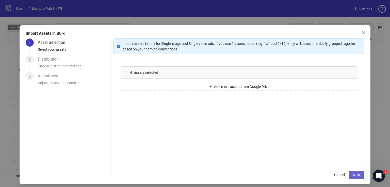
click at [357, 179] on div "Cancel Next" at bounding box center [238, 175] width 251 height 8
click at [357, 177] on button "Next" at bounding box center [356, 175] width 15 height 8
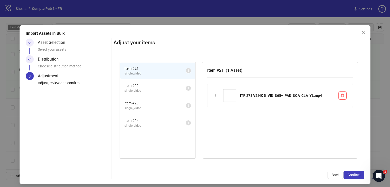
click at [356, 177] on span "Confirm" at bounding box center [353, 175] width 13 height 4
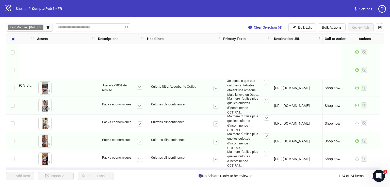
scroll to position [302, 205]
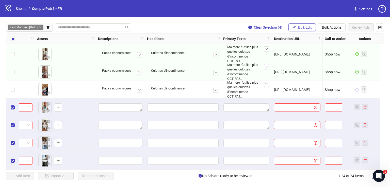
click at [300, 25] on button "Bulk Edit" at bounding box center [301, 27] width 27 height 8
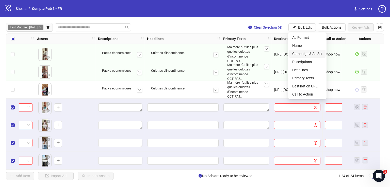
click at [309, 55] on span "Campaign & Ad Set" at bounding box center [307, 54] width 30 height 6
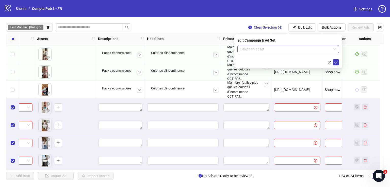
click at [277, 50] on input "search" at bounding box center [285, 49] width 91 height 8
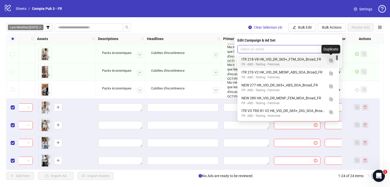
click at [331, 60] on rect "Duplicate" at bounding box center [331, 61] width 3 height 3
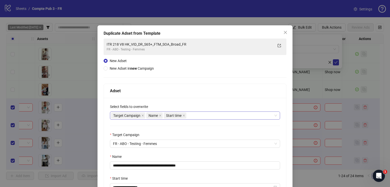
click at [198, 116] on div "Target Campaign Name Start time" at bounding box center [192, 115] width 163 height 7
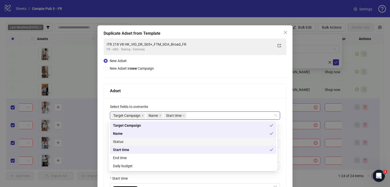
click at [189, 142] on div "Status" at bounding box center [193, 142] width 160 height 6
click at [189, 166] on div "Daily budget" at bounding box center [193, 166] width 160 height 6
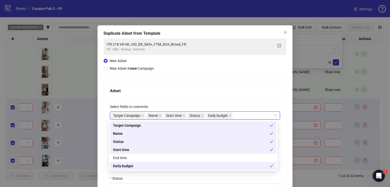
click at [194, 99] on div "**********" at bounding box center [195, 172] width 182 height 149
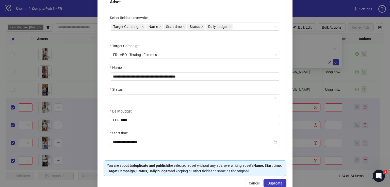
scroll to position [89, 0]
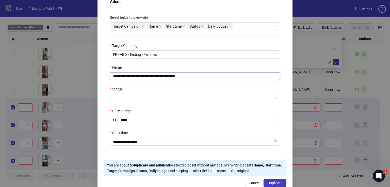
click at [181, 77] on input "**********" at bounding box center [195, 76] width 170 height 8
paste input "text"
type input "**********"
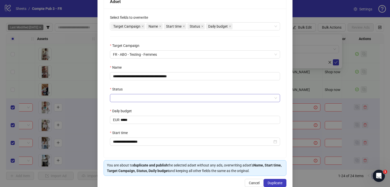
click at [173, 97] on input "Status" at bounding box center [192, 98] width 159 height 8
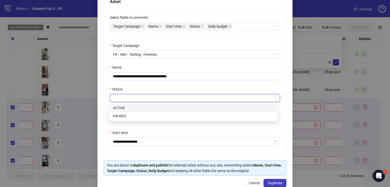
click at [171, 107] on div "ACTIVE" at bounding box center [193, 108] width 160 height 6
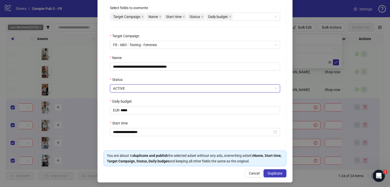
scroll to position [100, 0]
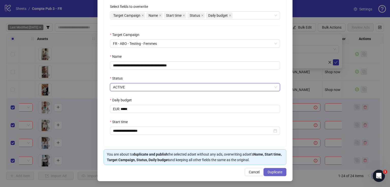
click at [276, 172] on span "Duplicate" at bounding box center [274, 172] width 15 height 4
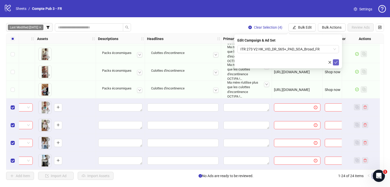
click at [337, 62] on icon "check" at bounding box center [336, 63] width 4 height 4
click at [298, 24] on button "Bulk Edit" at bounding box center [301, 27] width 27 height 8
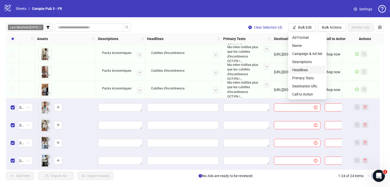
click at [305, 69] on span "Headlines" at bounding box center [307, 70] width 30 height 6
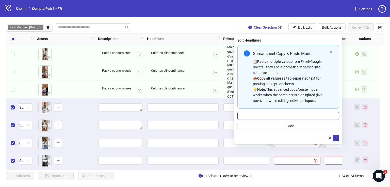
click at [277, 118] on input "Multi-input container - paste or copy values" at bounding box center [288, 116] width 102 height 8
paste input "**********"
type input "**********"
click at [335, 139] on icon "check" at bounding box center [336, 139] width 4 height 4
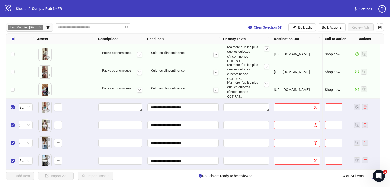
click at [295, 23] on div "Last Modified: [DATE] Clear Selection (4) Bulk Edit Bulk Actions Review Ads Ad …" at bounding box center [195, 101] width 390 height 169
click at [296, 24] on button "Bulk Edit" at bounding box center [301, 27] width 27 height 8
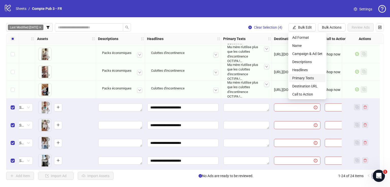
click at [307, 77] on span "Primary Texts" at bounding box center [307, 78] width 30 height 6
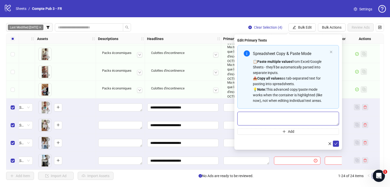
click at [286, 118] on textarea "Multi-text input container - paste or copy values" at bounding box center [288, 119] width 102 height 14
paste textarea "**********"
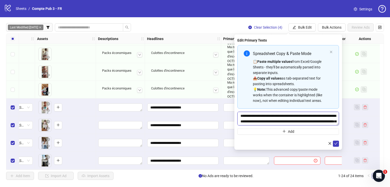
scroll to position [71, 0]
type textarea "**********"
click at [336, 142] on icon "check" at bounding box center [336, 144] width 4 height 4
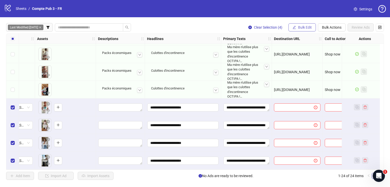
click at [305, 27] on span "Bulk Edit" at bounding box center [305, 27] width 14 height 4
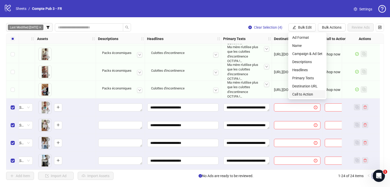
click at [304, 93] on span "Call to Action" at bounding box center [307, 95] width 30 height 6
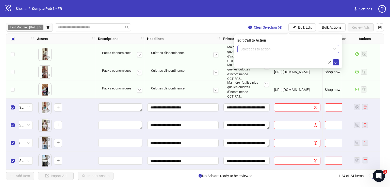
click at [282, 49] on input "search" at bounding box center [285, 49] width 91 height 8
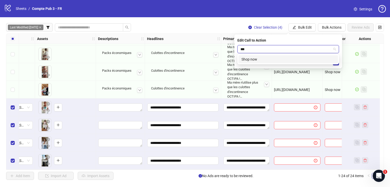
type input "****"
click at [290, 58] on div "Shop now" at bounding box center [287, 60] width 93 height 6
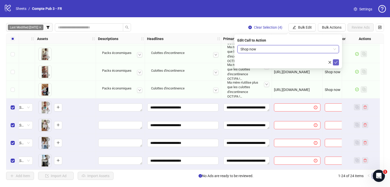
click at [336, 61] on icon "check" at bounding box center [336, 63] width 4 height 4
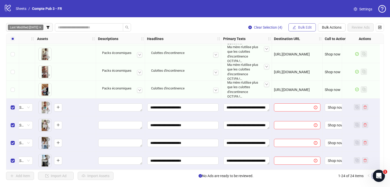
click at [302, 29] on button "Bulk Edit" at bounding box center [301, 27] width 27 height 8
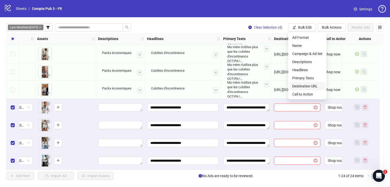
click at [314, 84] on span "Destination URL" at bounding box center [307, 86] width 30 height 6
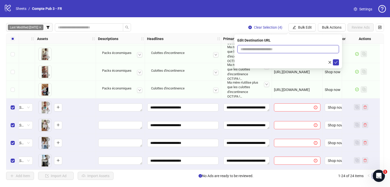
click at [277, 51] on input "text" at bounding box center [285, 49] width 91 height 6
paste input "**********"
type input "**********"
click at [337, 63] on icon "check" at bounding box center [336, 63] width 4 height 4
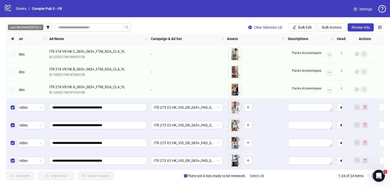
scroll to position [302, 0]
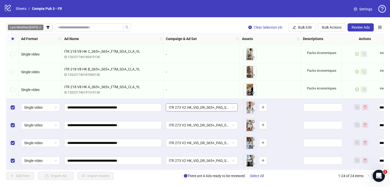
click at [224, 106] on span "ITR 273 V2 HK_VID_DR_S65+_PAD_SOA_Broad_FR" at bounding box center [202, 108] width 66 height 8
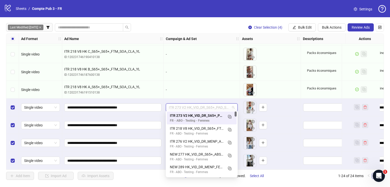
click at [213, 87] on div "-" at bounding box center [202, 90] width 72 height 6
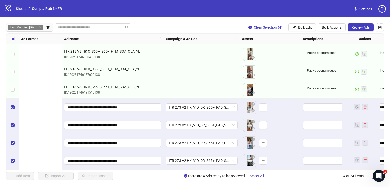
scroll to position [302, 226]
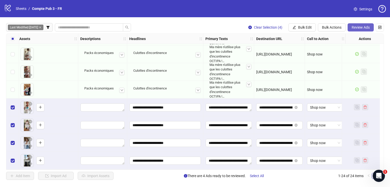
click at [364, 25] on span "Review Ads" at bounding box center [360, 27] width 18 height 4
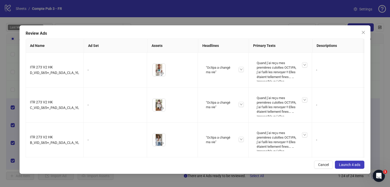
click at [356, 162] on button "Launch 4 ads" at bounding box center [349, 165] width 29 height 8
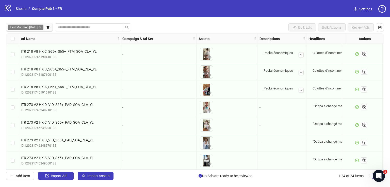
scroll to position [302, 31]
